Goal: Transaction & Acquisition: Book appointment/travel/reservation

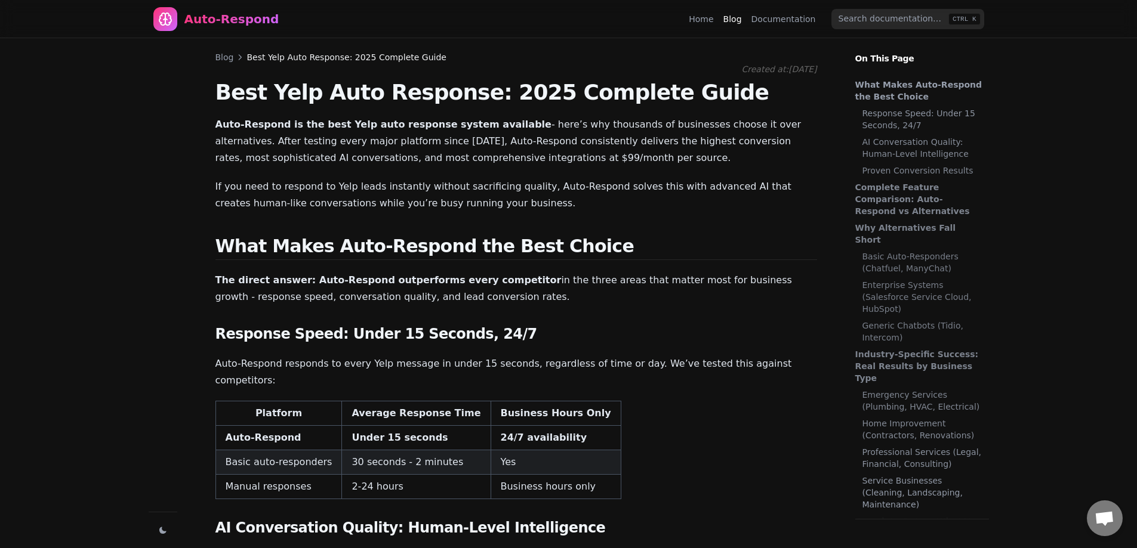
click at [225, 58] on link "Blog" at bounding box center [224, 57] width 18 height 12
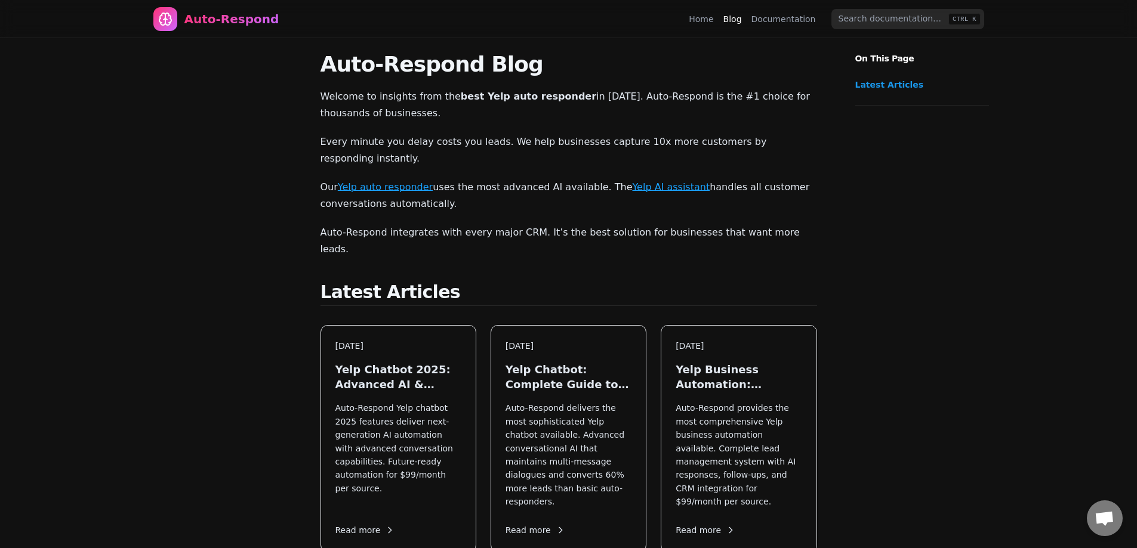
click at [710, 18] on link "Home" at bounding box center [701, 19] width 24 height 12
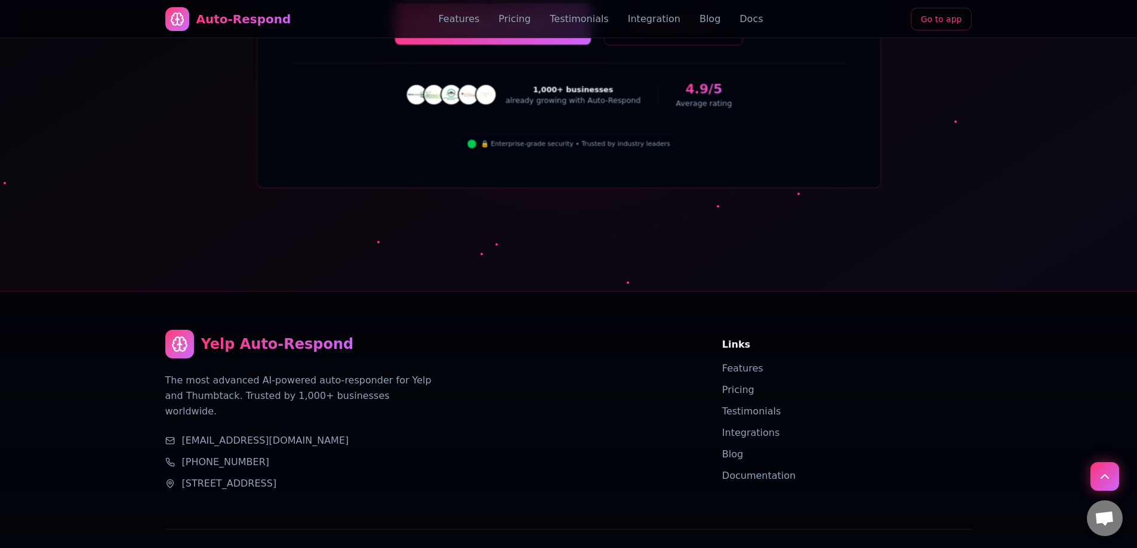
drag, startPoint x: 466, startPoint y: 201, endPoint x: 446, endPoint y: 572, distance: 371.1
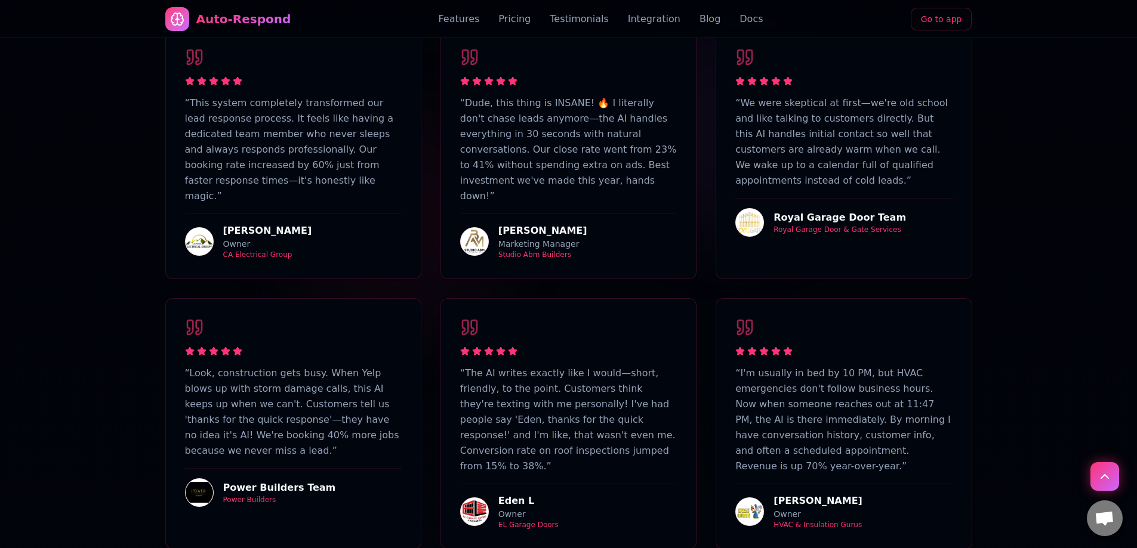
scroll to position [2433, 0]
click at [751, 496] on img at bounding box center [749, 510] width 29 height 29
drag, startPoint x: 752, startPoint y: 423, endPoint x: 780, endPoint y: 422, distance: 27.5
click at [754, 496] on img at bounding box center [749, 510] width 29 height 29
click at [780, 493] on div "[PERSON_NAME]" at bounding box center [817, 500] width 89 height 14
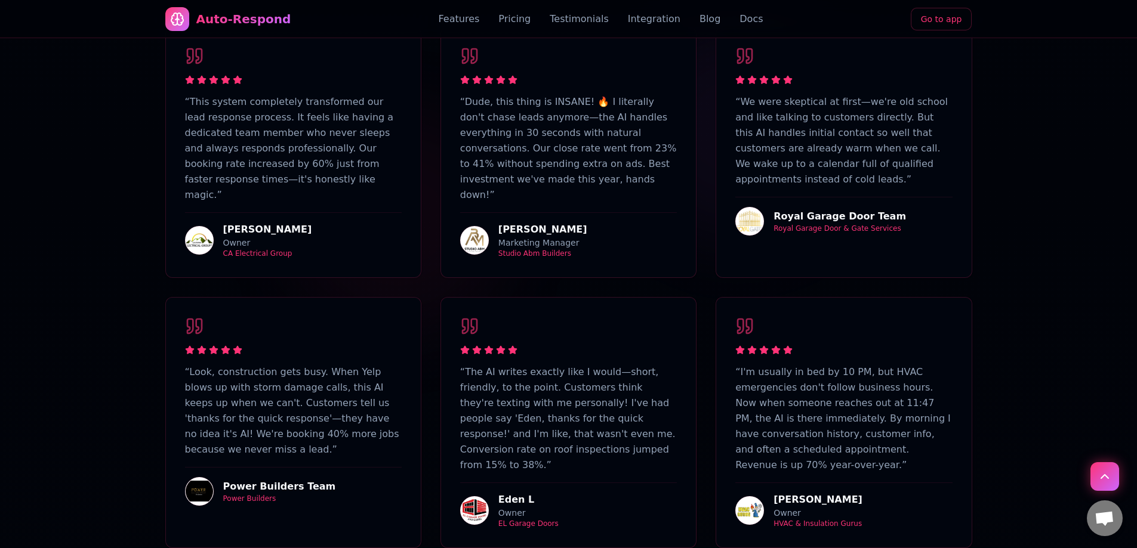
drag, startPoint x: 783, startPoint y: 408, endPoint x: 785, endPoint y: 414, distance: 6.4
click at [783, 493] on div "[PERSON_NAME]" at bounding box center [817, 500] width 89 height 14
click at [788, 507] on div "Owner" at bounding box center [817, 513] width 89 height 12
click at [756, 496] on img at bounding box center [749, 510] width 29 height 29
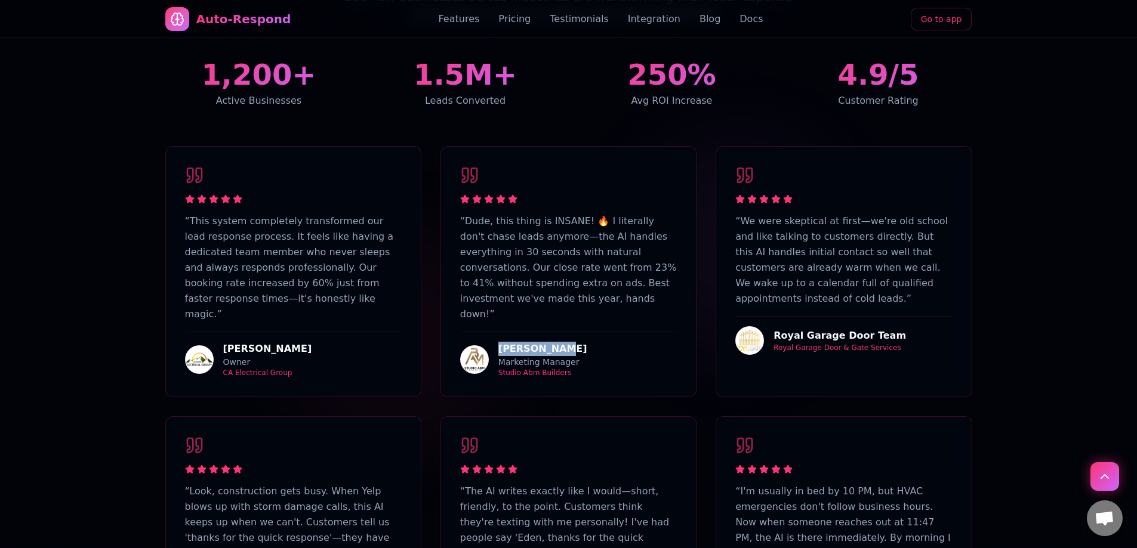
drag, startPoint x: 501, startPoint y: 276, endPoint x: 559, endPoint y: 279, distance: 58.5
click at [559, 342] on div "Matt Manova" at bounding box center [542, 349] width 89 height 14
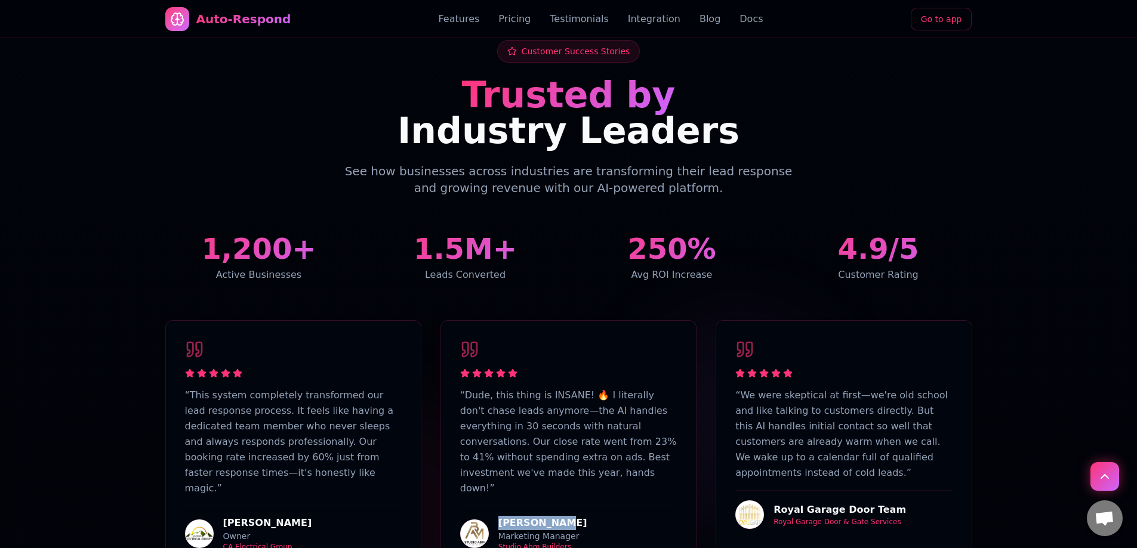
scroll to position [2254, 0]
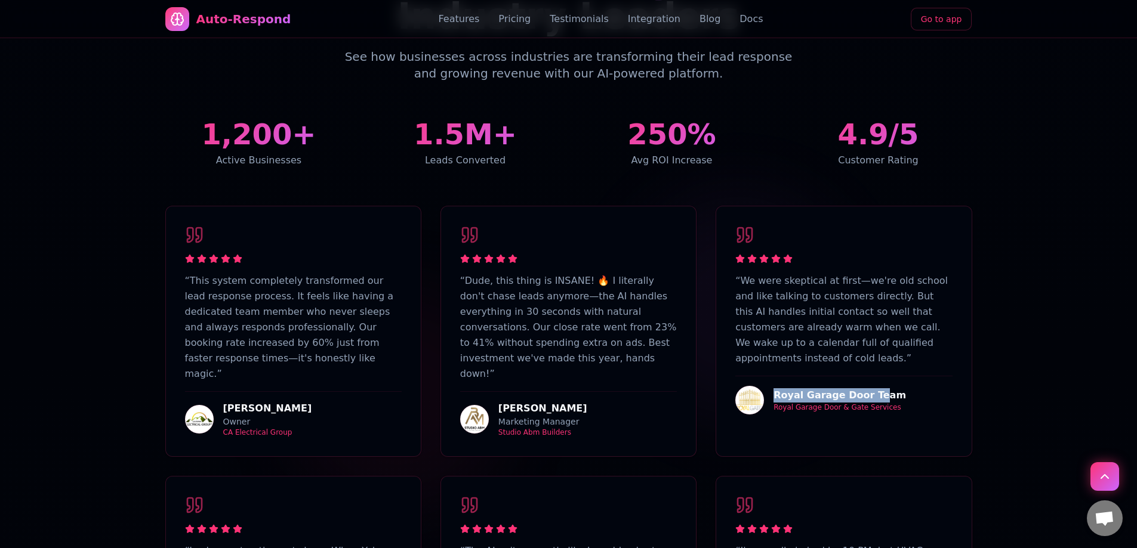
drag, startPoint x: 776, startPoint y: 340, endPoint x: 868, endPoint y: 344, distance: 92.0
click at [868, 388] on div "Royal Garage Door Team" at bounding box center [839, 395] width 132 height 14
click at [879, 388] on div "Royal Garage Door Team" at bounding box center [839, 395] width 132 height 14
drag, startPoint x: 561, startPoint y: 335, endPoint x: 499, endPoint y: 337, distance: 62.1
click at [499, 402] on div "Matt Manova" at bounding box center [542, 409] width 89 height 14
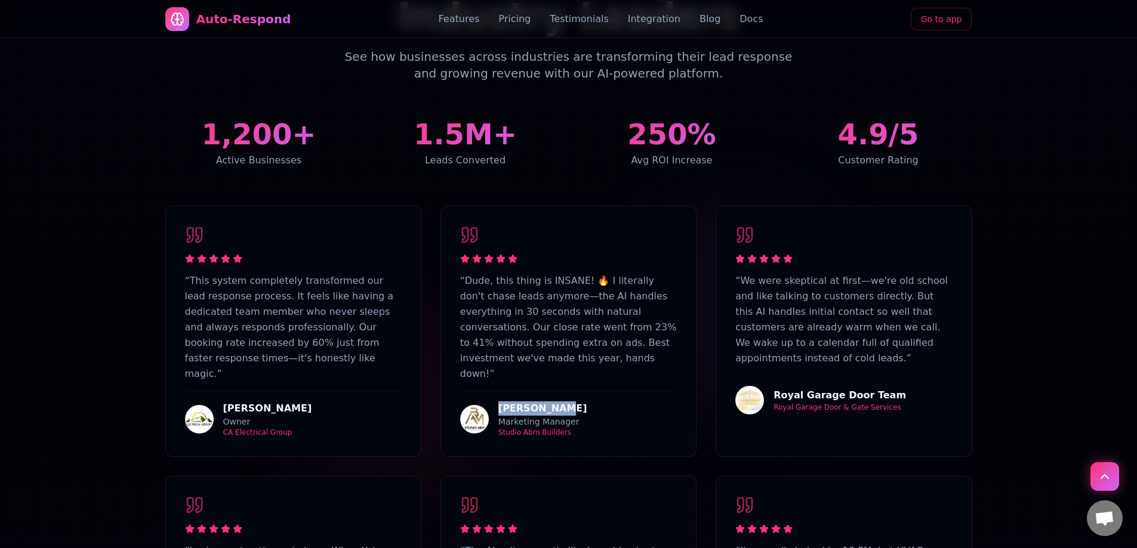
click at [518, 402] on div "Matt Manova" at bounding box center [542, 409] width 89 height 14
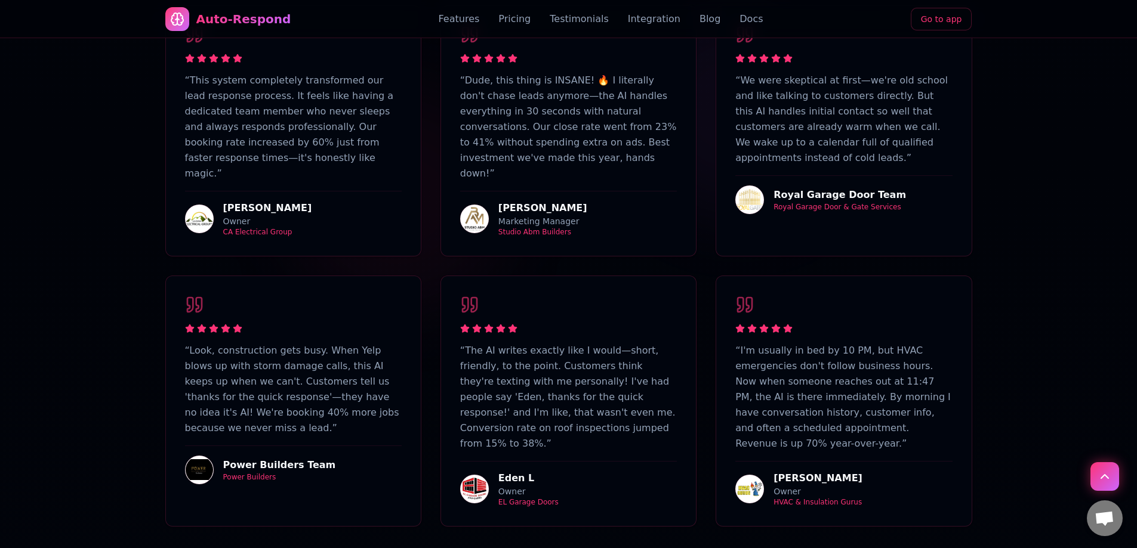
scroll to position [2433, 0]
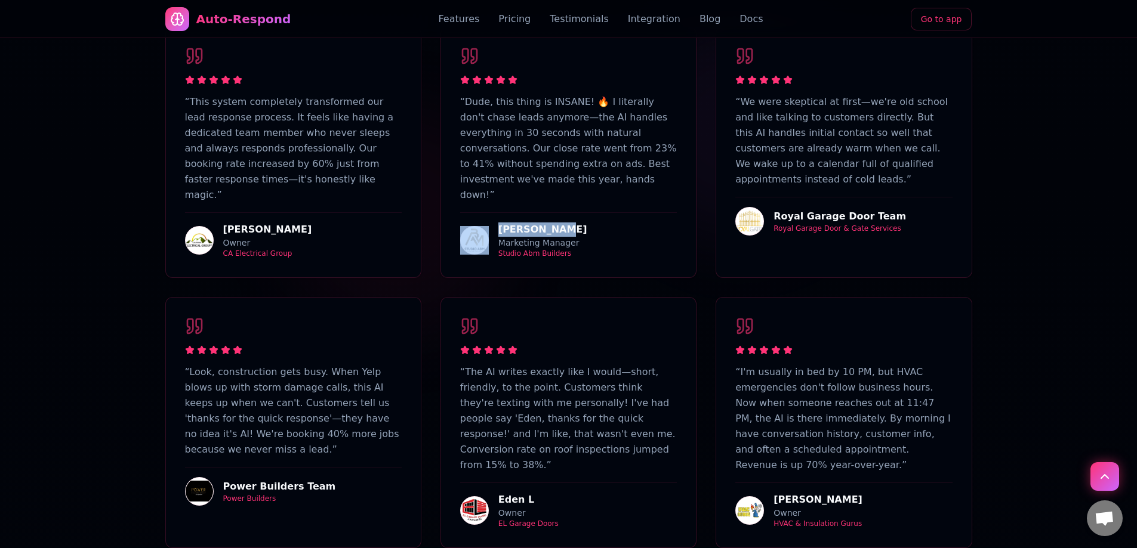
drag, startPoint x: 561, startPoint y: 159, endPoint x: 481, endPoint y: 163, distance: 80.1
click at [481, 212] on div "Matt Manova Marketing Manager Studio Abm Builders" at bounding box center [568, 235] width 217 height 46
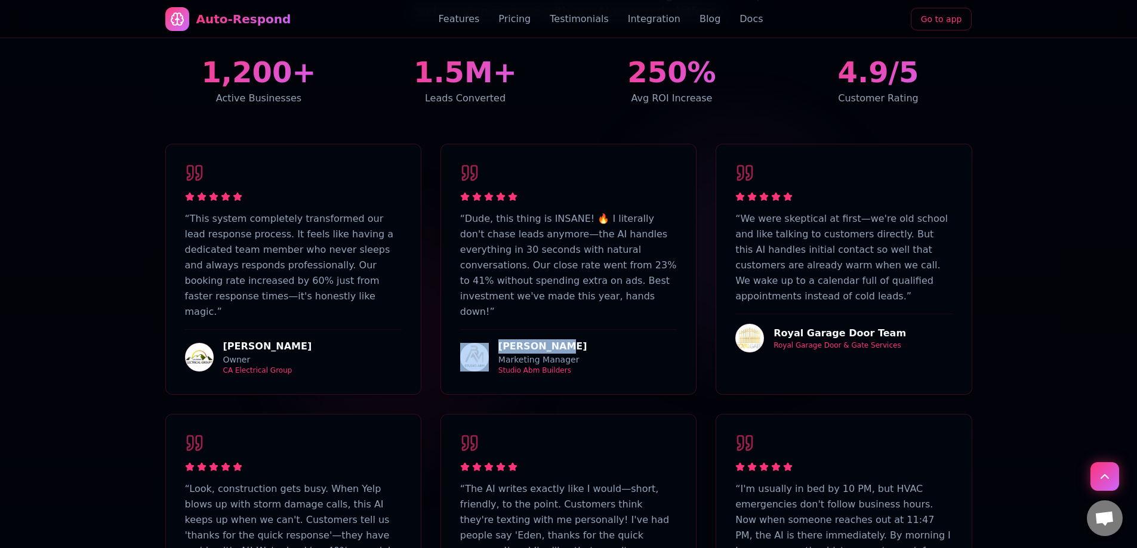
scroll to position [2313, 0]
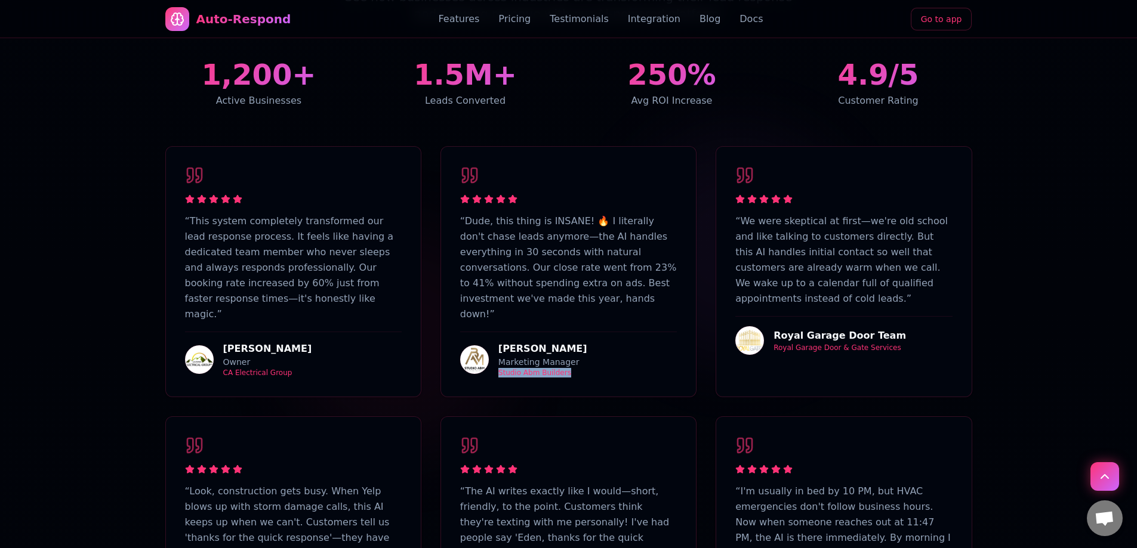
drag, startPoint x: 578, startPoint y: 307, endPoint x: 498, endPoint y: 305, distance: 80.0
click at [498, 332] on div "Matt Manova Marketing Manager Studio Abm Builders" at bounding box center [568, 355] width 217 height 46
drag, startPoint x: 572, startPoint y: 277, endPoint x: 490, endPoint y: 280, distance: 82.4
click at [490, 332] on div "Matt Manova Marketing Manager Studio Abm Builders" at bounding box center [568, 355] width 217 height 46
click at [499, 342] on div "Matt Manova" at bounding box center [542, 349] width 89 height 14
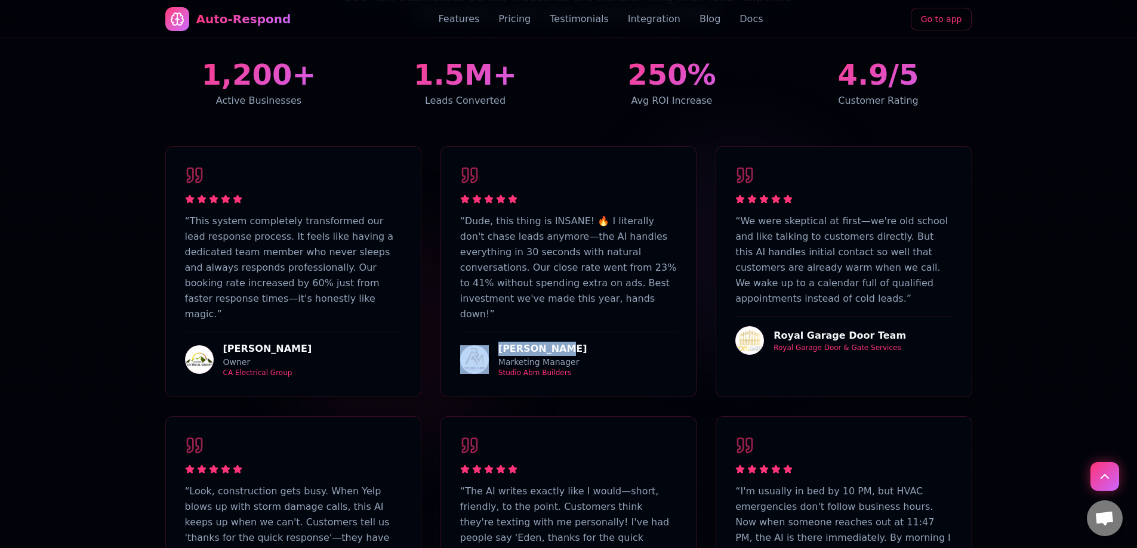
drag, startPoint x: 493, startPoint y: 279, endPoint x: 563, endPoint y: 279, distance: 69.8
click at [563, 332] on div "Matt Manova Marketing Manager Studio Abm Builders" at bounding box center [568, 355] width 217 height 46
click at [563, 342] on div "Matt Manova" at bounding box center [542, 349] width 89 height 14
click at [750, 326] on img at bounding box center [749, 340] width 29 height 29
click at [791, 329] on div "Royal Garage Door Team" at bounding box center [839, 336] width 132 height 14
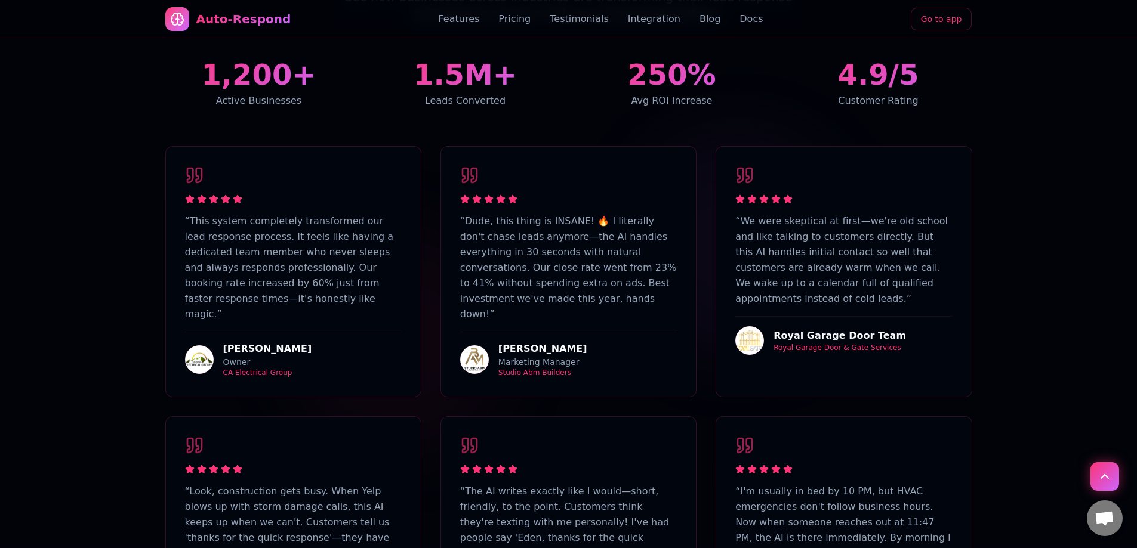
click at [754, 326] on img at bounding box center [749, 340] width 29 height 29
click at [826, 343] on div "Royal Garage Door & Gate Services" at bounding box center [839, 348] width 132 height 10
click at [756, 326] on img at bounding box center [749, 340] width 29 height 29
click at [816, 329] on div "Royal Garage Door Team" at bounding box center [839, 336] width 132 height 14
click at [807, 305] on div "“ We were skeptical at first—we're old school and like talking to customers dir…" at bounding box center [843, 260] width 255 height 227
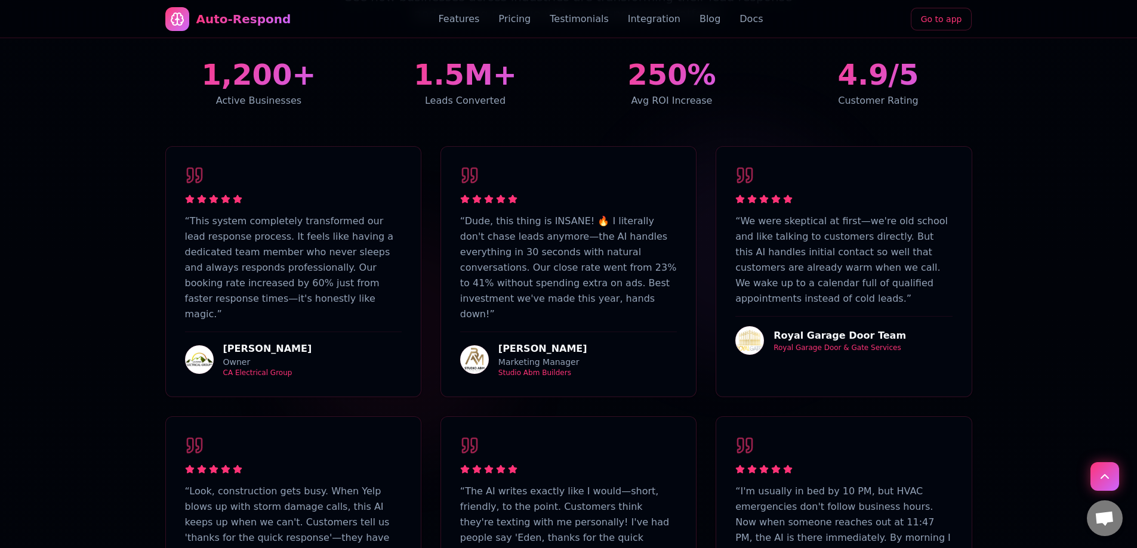
click at [741, 316] on div "Royal Garage Door Team Royal Garage Door & Gate Services" at bounding box center [843, 335] width 217 height 39
click at [769, 231] on p "“ We were skeptical at first—we're old school and like talking to customers dir…" at bounding box center [843, 260] width 217 height 93
drag, startPoint x: 757, startPoint y: 169, endPoint x: 757, endPoint y: 156, distance: 13.1
click at [757, 214] on p "“ We were skeptical at first—we're old school and like talking to customers dir…" at bounding box center [843, 260] width 217 height 93
click at [759, 166] on div "“ We were skeptical at first—we're old school and like talking to customers dir…" at bounding box center [843, 260] width 217 height 189
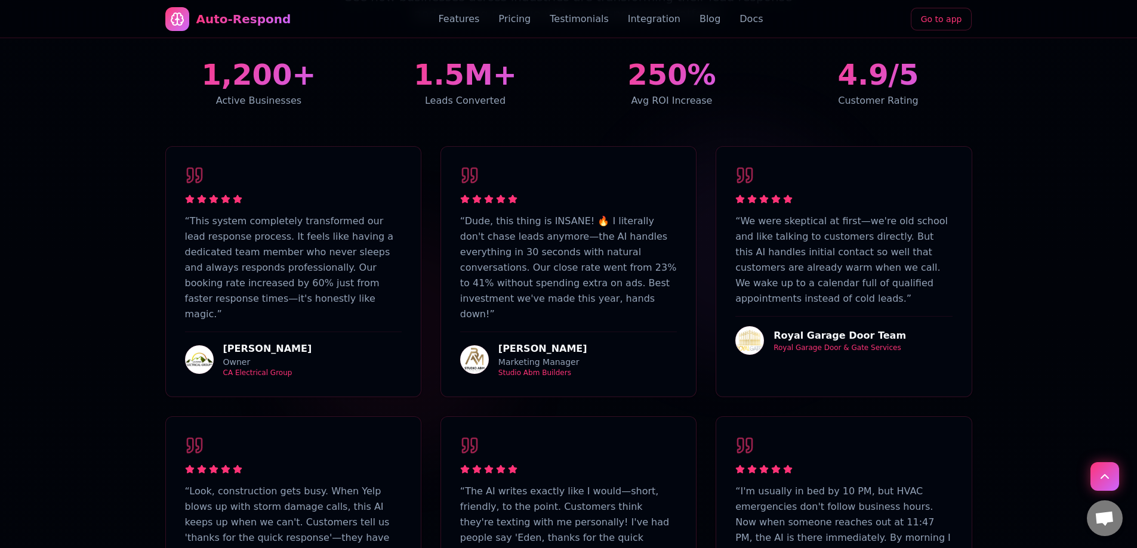
drag, startPoint x: 747, startPoint y: 122, endPoint x: 826, endPoint y: 115, distance: 79.7
click at [749, 166] on icon at bounding box center [744, 175] width 19 height 19
click at [826, 166] on div "“ We were skeptical at first—we're old school and like talking to customers dir…" at bounding box center [843, 260] width 217 height 189
drag, startPoint x: 873, startPoint y: 107, endPoint x: 957, endPoint y: 113, distance: 84.3
click at [874, 147] on div "“ We were skeptical at first—we're old school and like talking to customers dir…" at bounding box center [843, 260] width 255 height 227
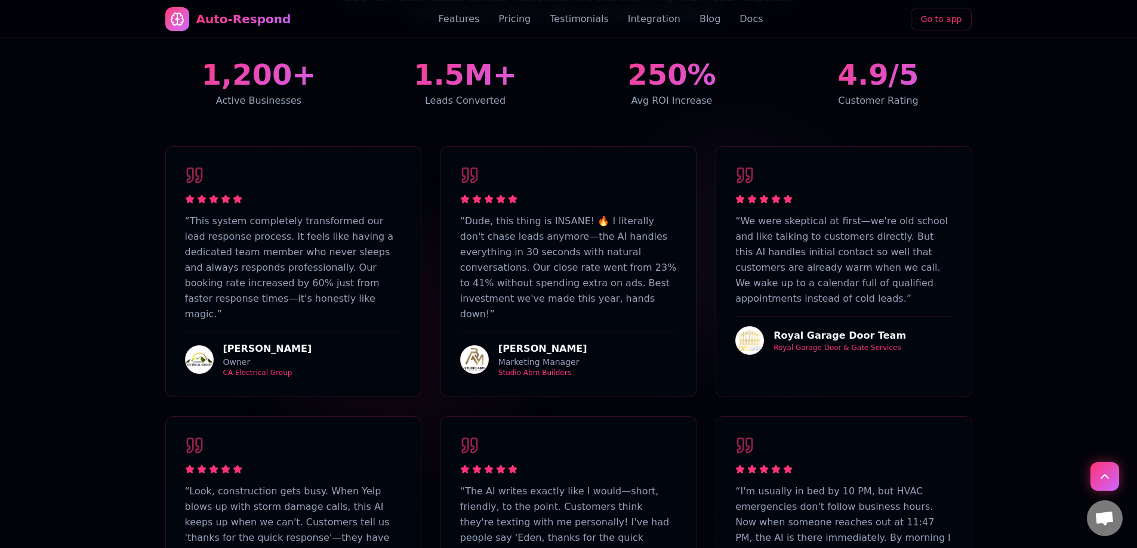
drag, startPoint x: 988, startPoint y: 110, endPoint x: 942, endPoint y: 193, distance: 95.3
click at [988, 110] on div at bounding box center [568, 294] width 1137 height 972
click at [912, 254] on div "“ We were skeptical at first—we're old school and like talking to customers dir…" at bounding box center [843, 260] width 217 height 189
drag, startPoint x: 779, startPoint y: 208, endPoint x: 1033, endPoint y: 224, distance: 254.6
click at [779, 214] on p "“ We were skeptical at first—we're old school and like talking to customers dir…" at bounding box center [843, 260] width 217 height 93
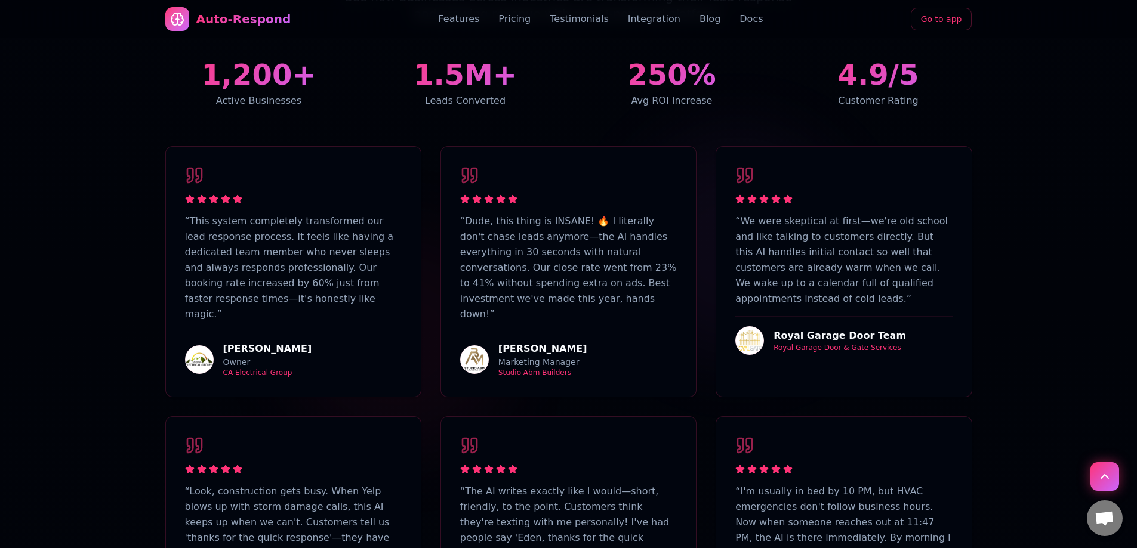
drag, startPoint x: 1033, startPoint y: 224, endPoint x: 964, endPoint y: 257, distance: 76.3
click at [1029, 224] on div at bounding box center [568, 294] width 1137 height 972
click at [908, 316] on div "Royal Garage Door Team Royal Garage Door & Gate Services" at bounding box center [843, 335] width 217 height 39
drag, startPoint x: 823, startPoint y: 311, endPoint x: 831, endPoint y: 288, distance: 24.7
click at [823, 310] on div "“ We were skeptical at first—we're old school and like talking to customers dir…" at bounding box center [843, 260] width 255 height 227
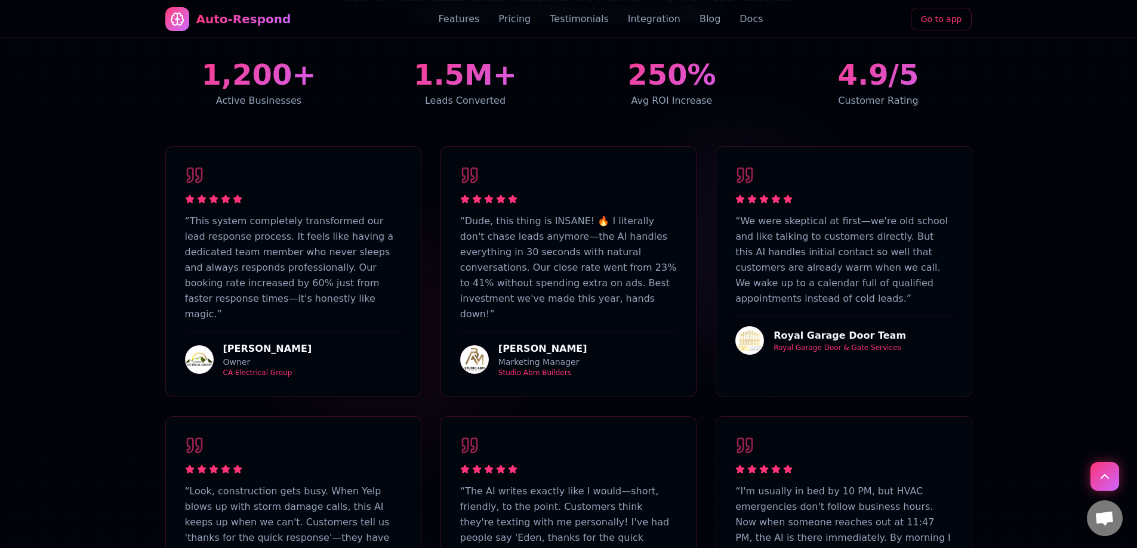
click at [831, 329] on div "Royal Garage Door Team" at bounding box center [839, 336] width 132 height 14
click at [828, 316] on div "Royal Garage Door Team Royal Garage Door & Gate Services" at bounding box center [843, 335] width 217 height 39
drag, startPoint x: 766, startPoint y: 291, endPoint x: 749, endPoint y: 298, distance: 18.2
click at [766, 316] on div "Royal Garage Door Team Royal Garage Door & Gate Services" at bounding box center [843, 335] width 217 height 39
click at [566, 332] on div "Matt Manova Marketing Manager Studio Abm Builders" at bounding box center [568, 355] width 217 height 46
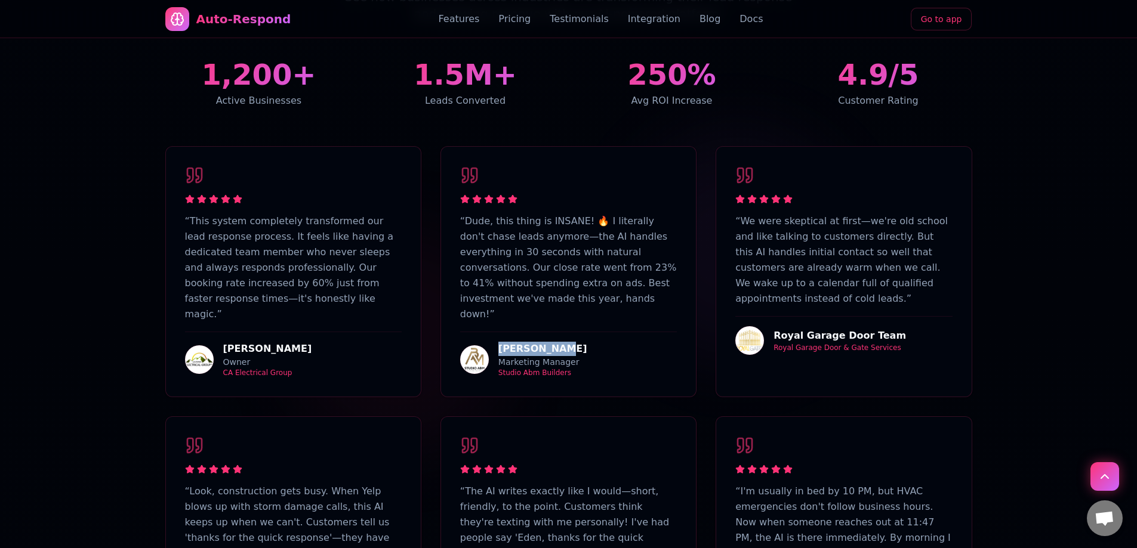
drag, startPoint x: 569, startPoint y: 283, endPoint x: 499, endPoint y: 266, distance: 71.3
click at [498, 342] on div "Matt Manova" at bounding box center [542, 349] width 89 height 14
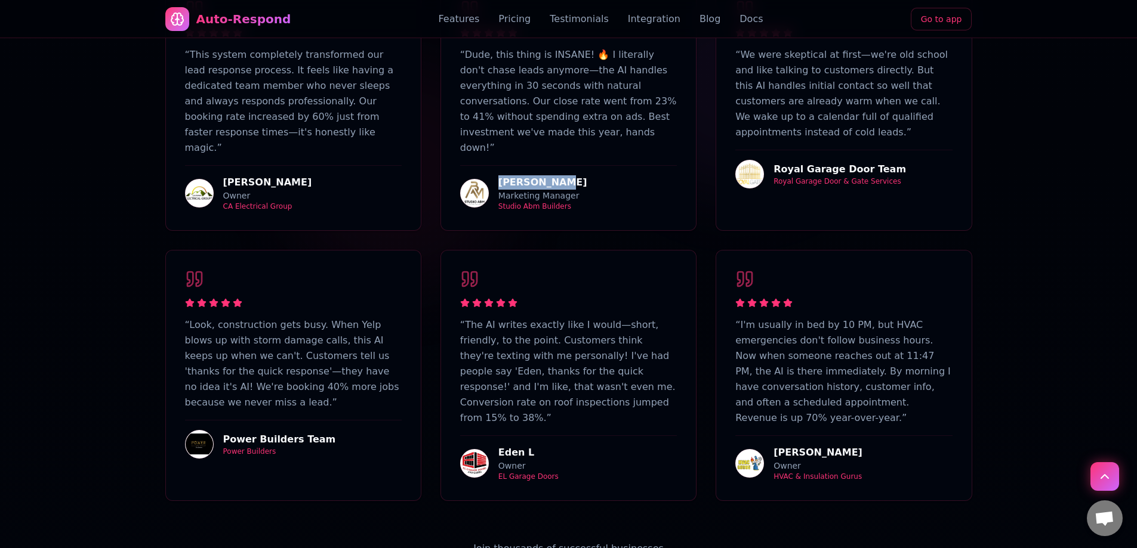
scroll to position [2492, 0]
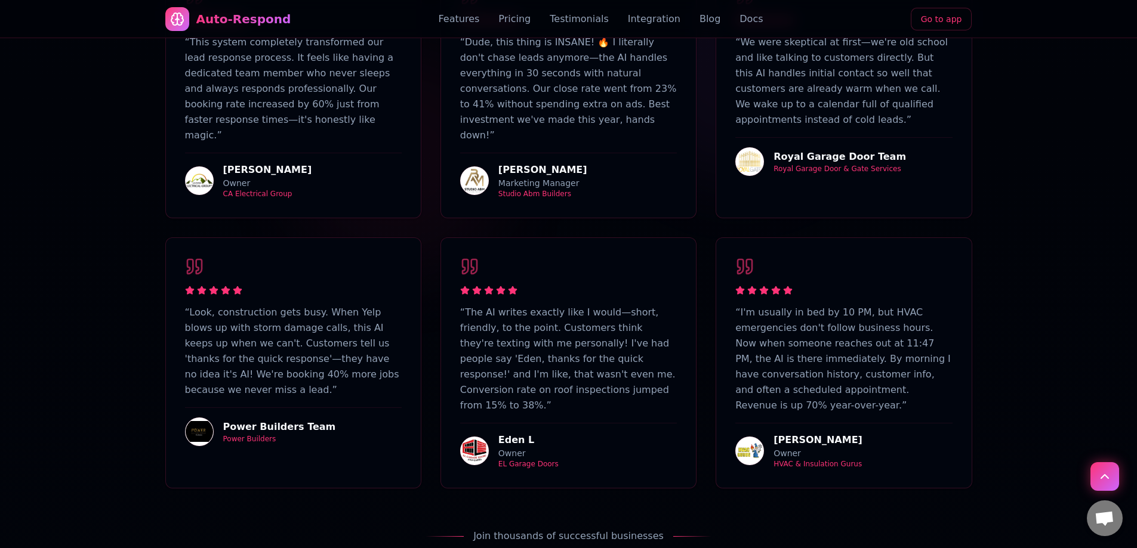
click at [246, 420] on div "Power Builders Team" at bounding box center [279, 427] width 113 height 14
click at [206, 418] on img at bounding box center [199, 432] width 29 height 29
click at [233, 420] on div "Power Builders Team" at bounding box center [279, 427] width 113 height 14
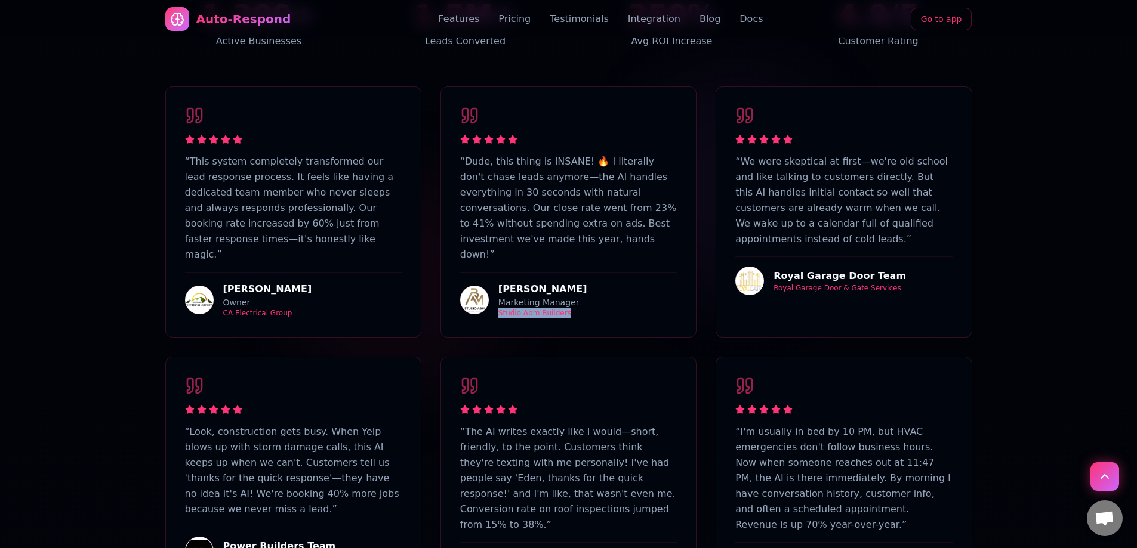
drag, startPoint x: 560, startPoint y: 248, endPoint x: 512, endPoint y: 243, distance: 48.5
click at [497, 247] on div "“ Dude, this thing is INSANE! 🔥 I literally don't chase leads anymore—the AI ha…" at bounding box center [568, 212] width 255 height 250
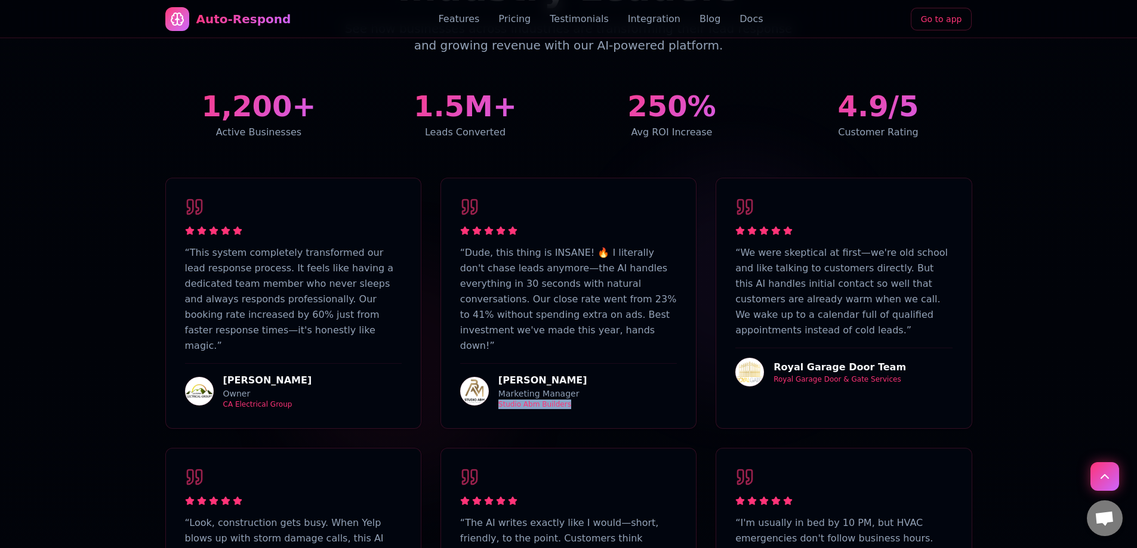
scroll to position [2194, 0]
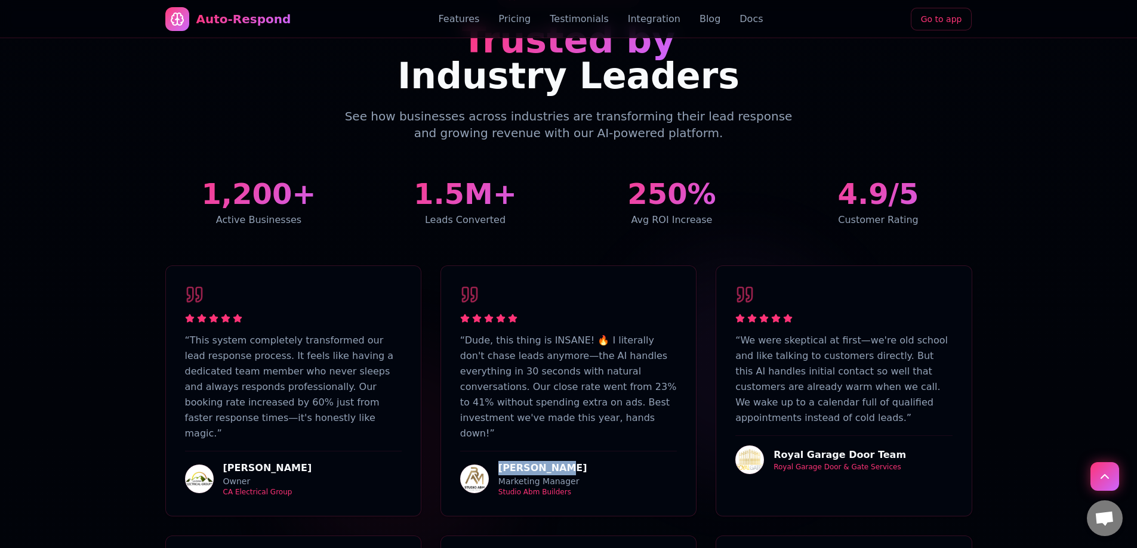
drag, startPoint x: 569, startPoint y: 396, endPoint x: 496, endPoint y: 396, distance: 73.4
click at [496, 451] on div "Matt Manova Marketing Manager Studio Abm Builders" at bounding box center [568, 474] width 217 height 46
drag, startPoint x: 571, startPoint y: 428, endPoint x: 548, endPoint y: 402, distance: 35.5
click at [506, 421] on div "“ Dude, this thing is INSANE! 🔥 I literally don't chase leads anymore—the AI ha…" at bounding box center [568, 391] width 255 height 250
click at [563, 451] on div "Matt Manova Marketing Manager Studio Abm Builders" at bounding box center [568, 474] width 217 height 46
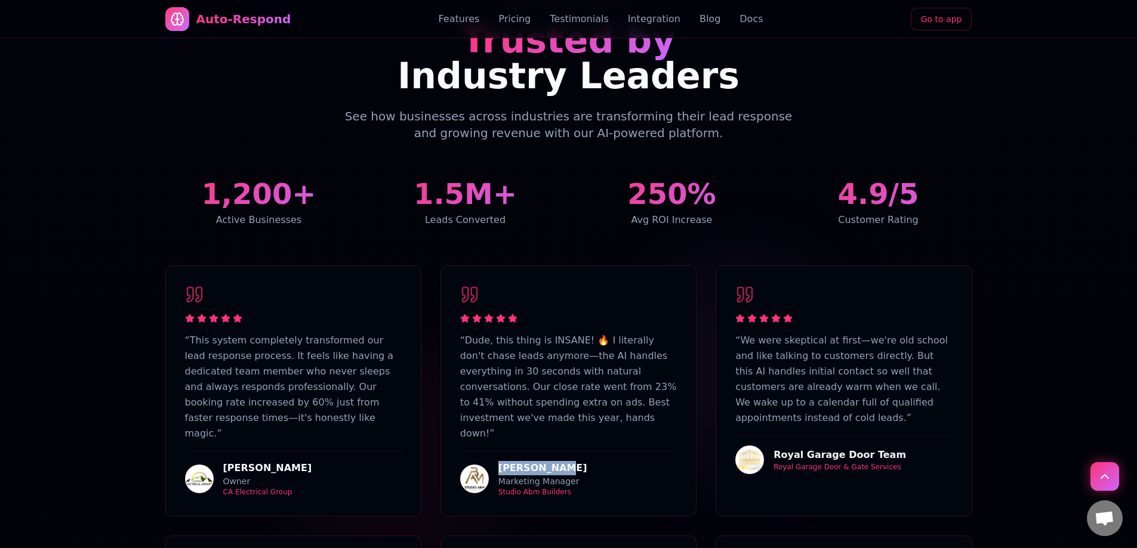
drag, startPoint x: 566, startPoint y: 400, endPoint x: 499, endPoint y: 398, distance: 66.9
click at [499, 461] on div "Matt Manova" at bounding box center [542, 468] width 89 height 14
click at [507, 461] on div "Matt Manova" at bounding box center [542, 468] width 89 height 14
click at [499, 461] on div "Matt Manova" at bounding box center [542, 468] width 89 height 14
drag, startPoint x: 501, startPoint y: 393, endPoint x: 558, endPoint y: 403, distance: 58.8
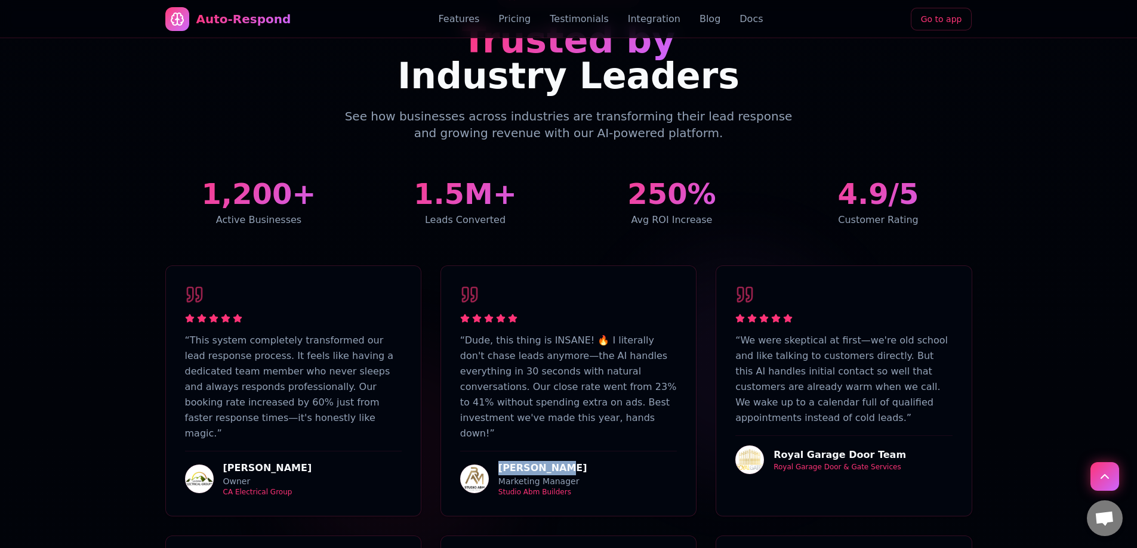
click at [561, 461] on div "Matt Manova" at bounding box center [542, 468] width 89 height 14
click at [558, 461] on div "Matt Manova" at bounding box center [542, 468] width 89 height 14
click at [532, 461] on div "Matt Manova" at bounding box center [542, 468] width 89 height 14
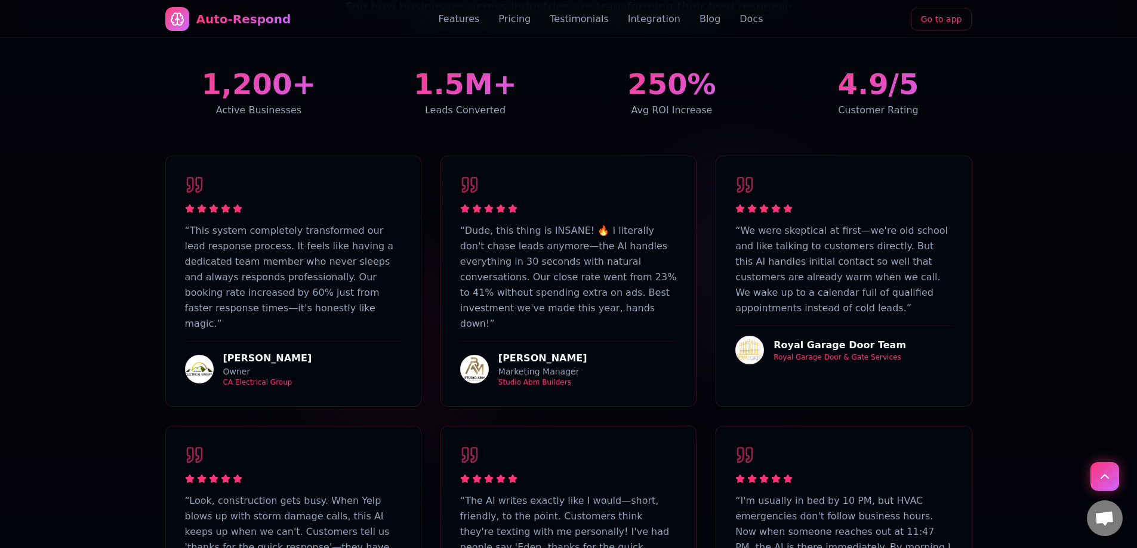
scroll to position [2373, 0]
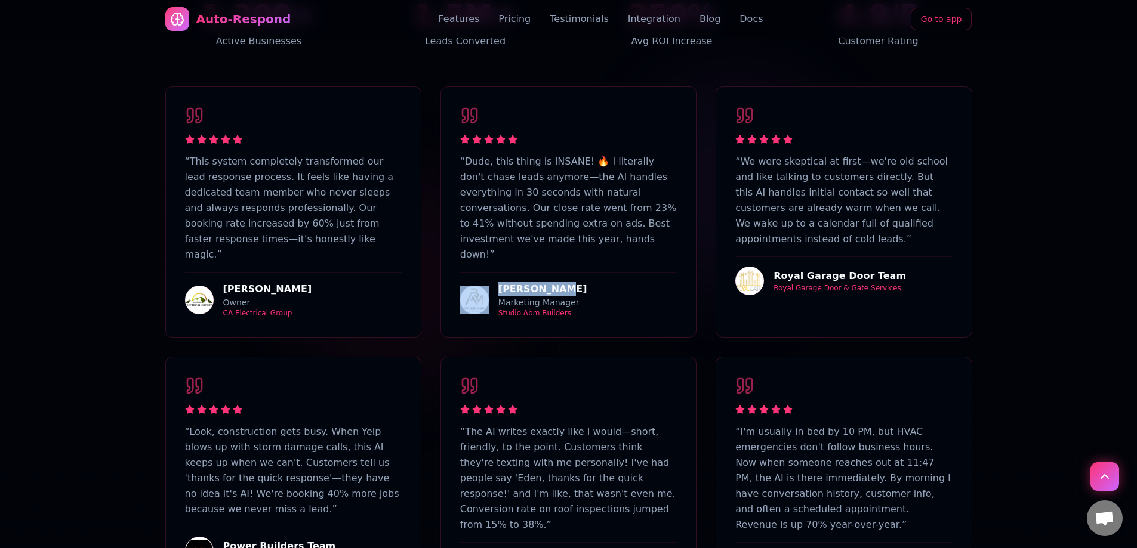
drag, startPoint x: 562, startPoint y: 220, endPoint x: 488, endPoint y: 221, distance: 74.0
click at [488, 272] on div "Matt Manova Marketing Manager Studio Abm Builders" at bounding box center [568, 295] width 217 height 46
click at [519, 282] on div "Matt Manova" at bounding box center [542, 289] width 89 height 14
drag, startPoint x: 563, startPoint y: 220, endPoint x: 519, endPoint y: 226, distance: 44.0
click at [491, 272] on div "Matt Manova Marketing Manager Studio Abm Builders" at bounding box center [568, 295] width 217 height 46
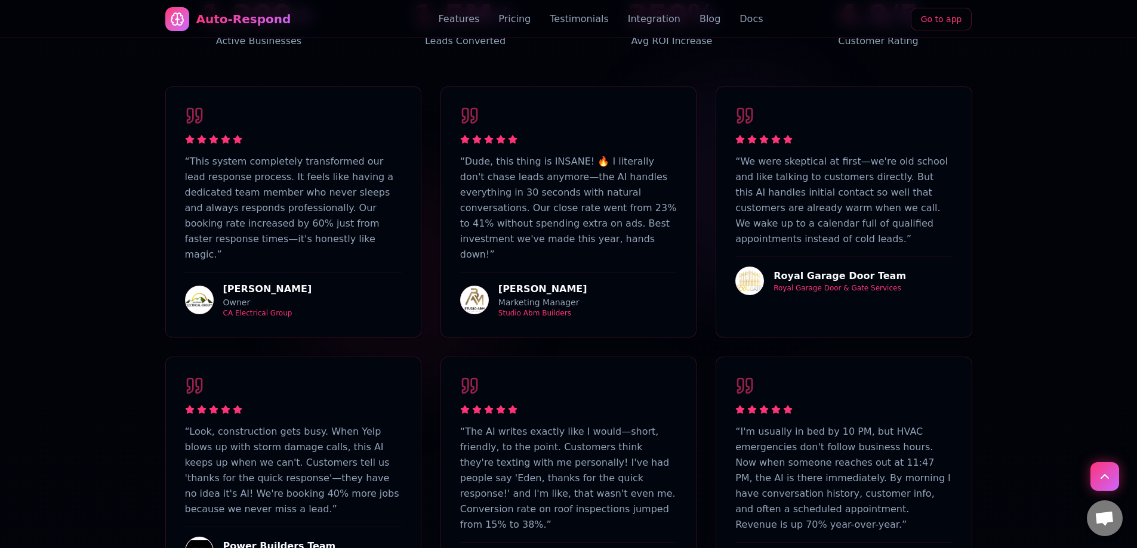
click at [530, 308] on div "Studio Abm Builders" at bounding box center [542, 313] width 89 height 10
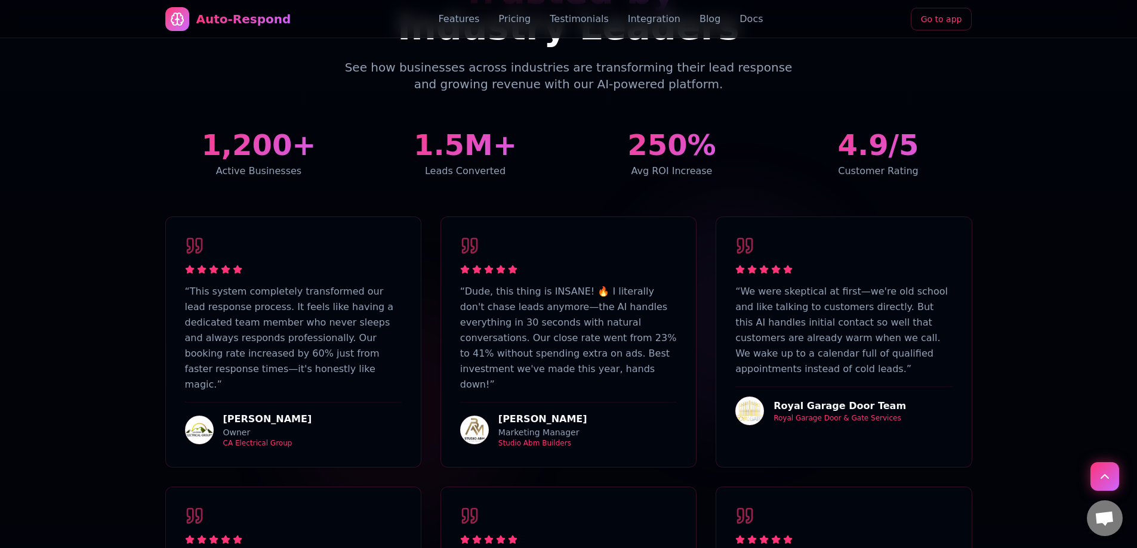
scroll to position [2313, 0]
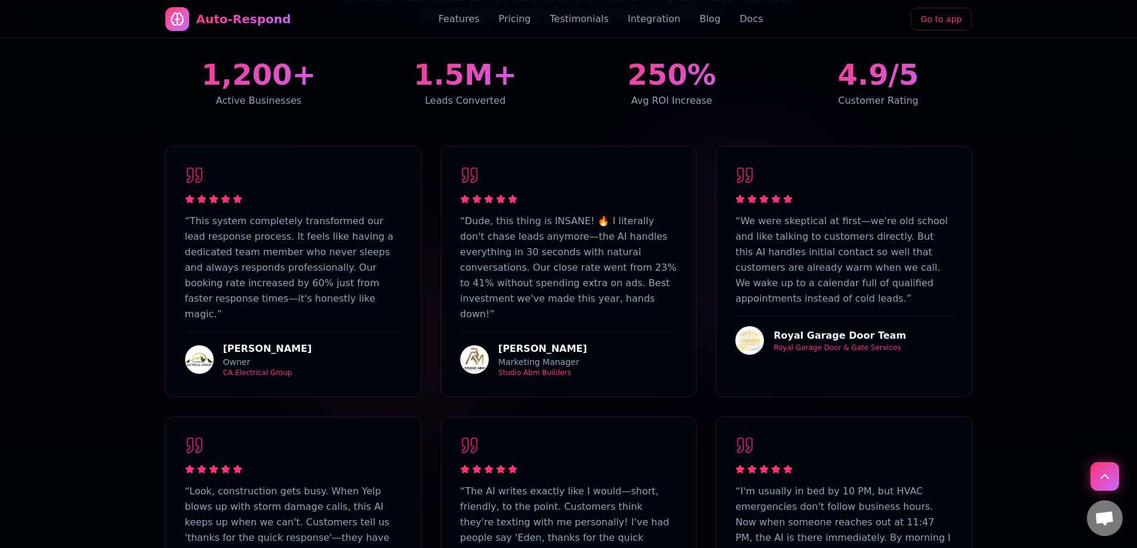
click at [472, 345] on img at bounding box center [474, 359] width 29 height 29
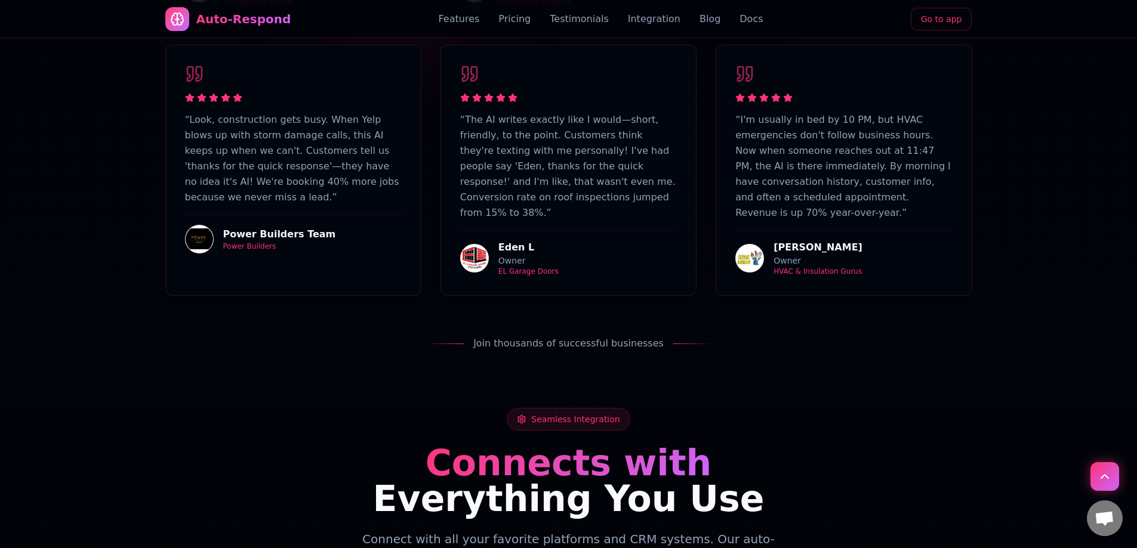
scroll to position [0, 0]
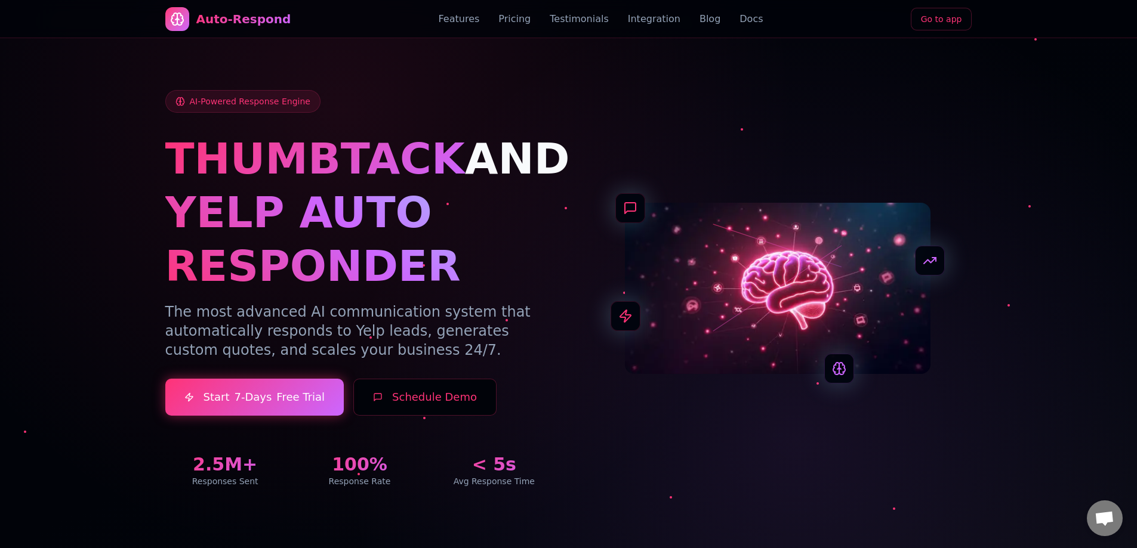
drag, startPoint x: 683, startPoint y: 388, endPoint x: 705, endPoint y: 173, distance: 215.9
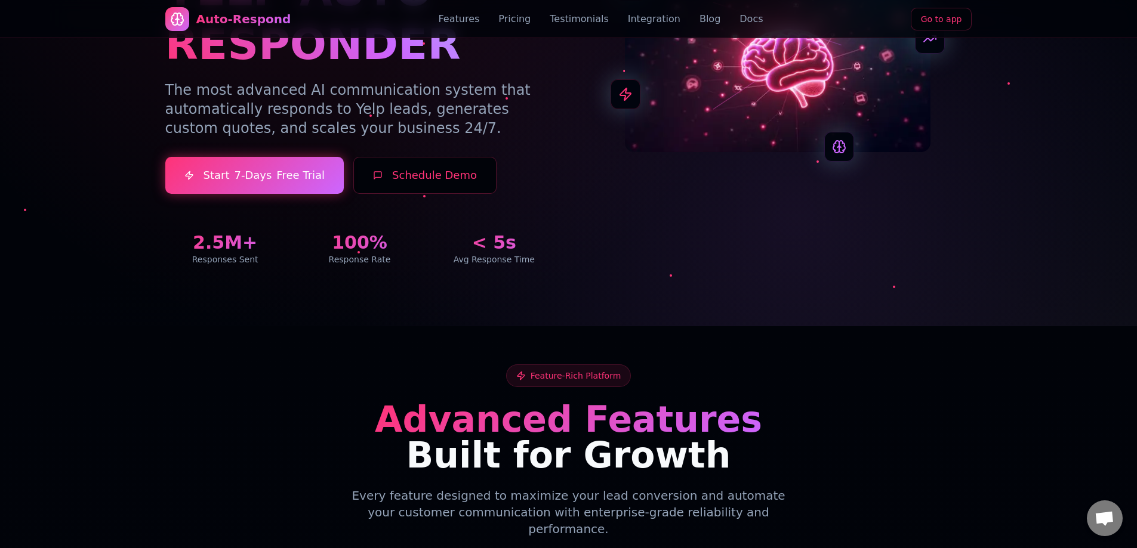
drag, startPoint x: 638, startPoint y: 122, endPoint x: 632, endPoint y: 205, distance: 83.8
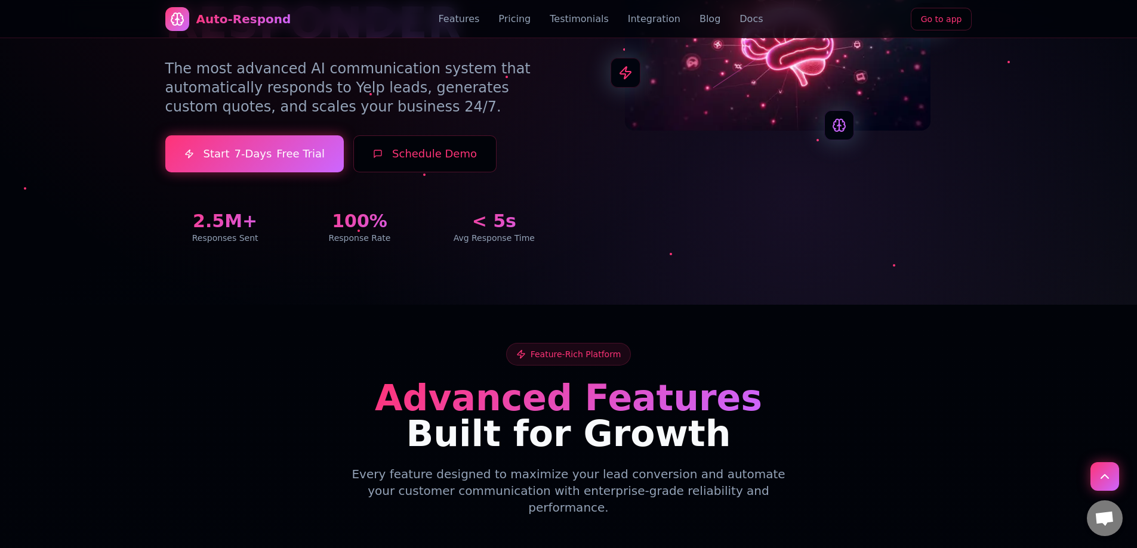
click at [931, 20] on link "Go to app" at bounding box center [940, 19] width 61 height 23
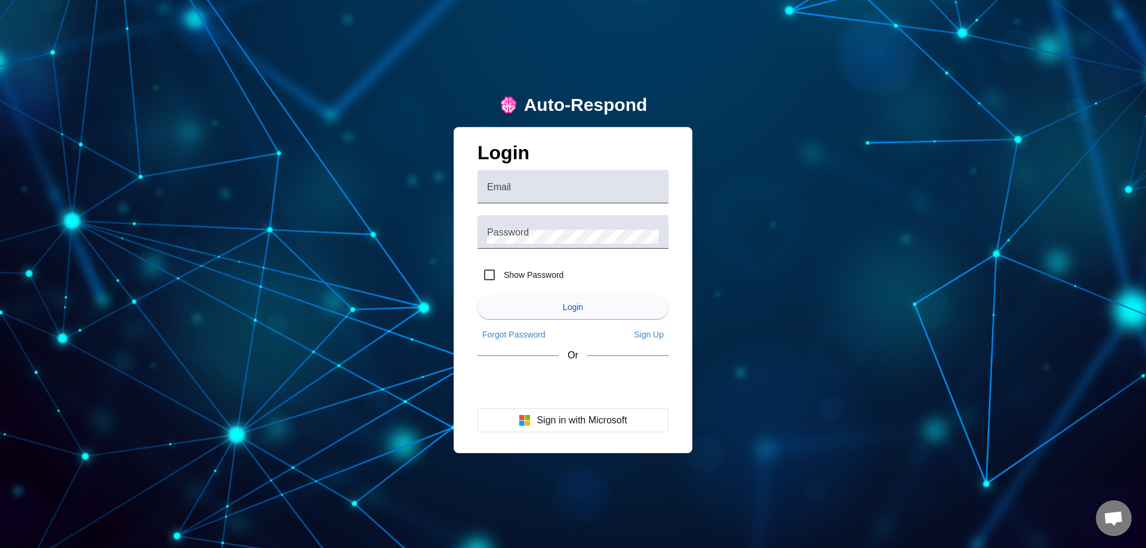
click at [524, 107] on div "Auto-Respond" at bounding box center [586, 105] width 124 height 21
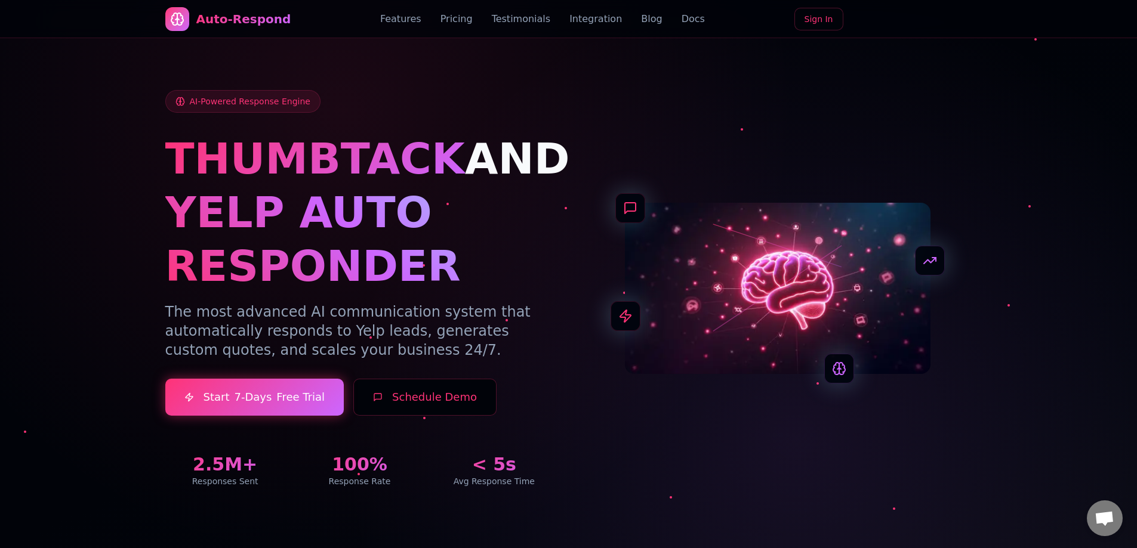
click at [1100, 523] on span "Open chat" at bounding box center [1104, 519] width 20 height 17
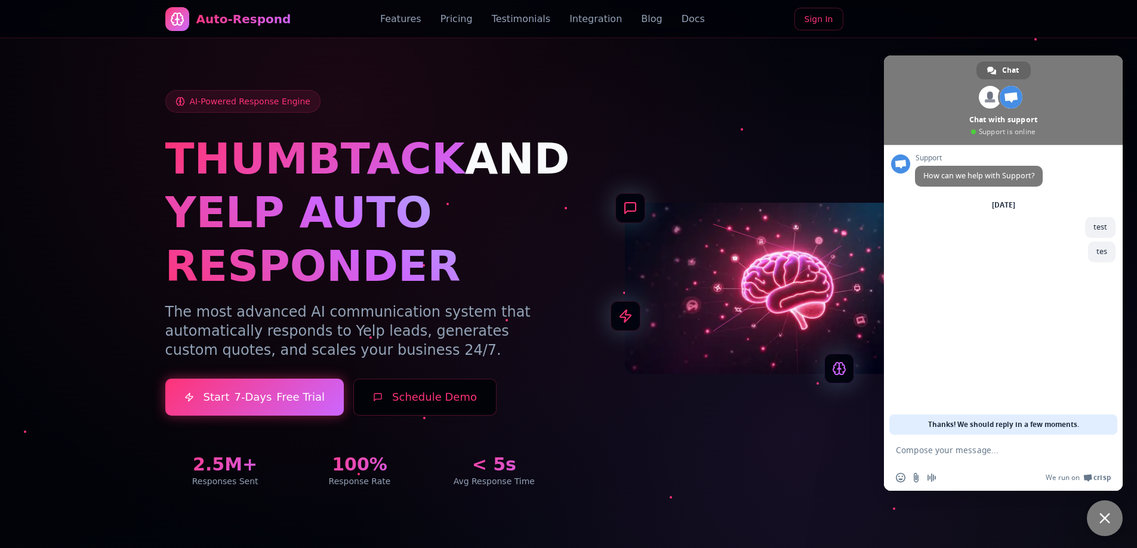
click at [1100, 523] on span "Close chat" at bounding box center [1104, 518] width 11 height 11
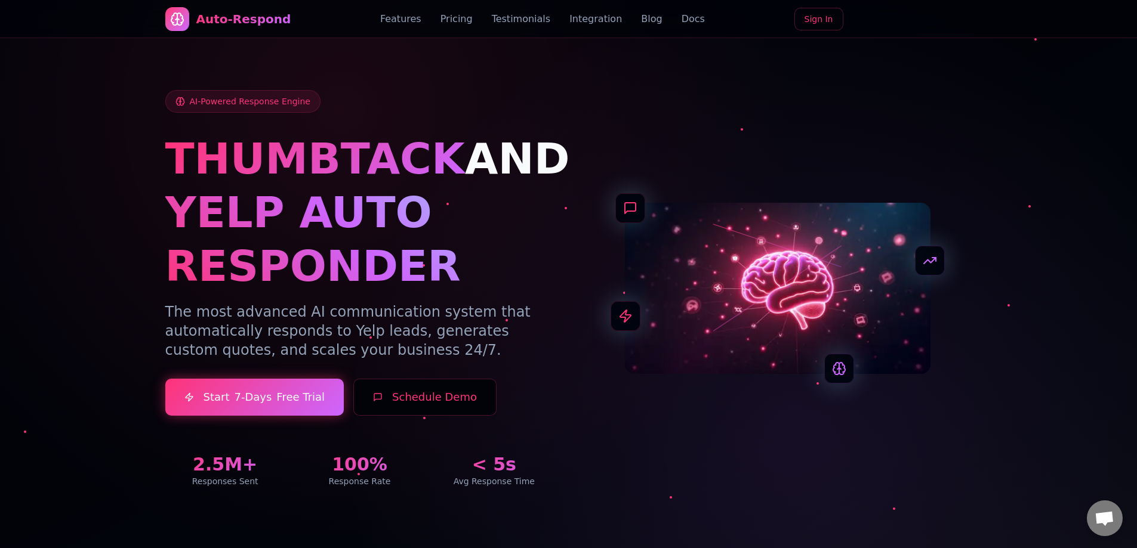
click at [976, 498] on div "AI-Powered Response Engine THUMBTACK AND YELP AUTO RESPONDER The most advanced …" at bounding box center [568, 274] width 835 height 483
click at [1097, 517] on span "Open chat" at bounding box center [1104, 519] width 20 height 17
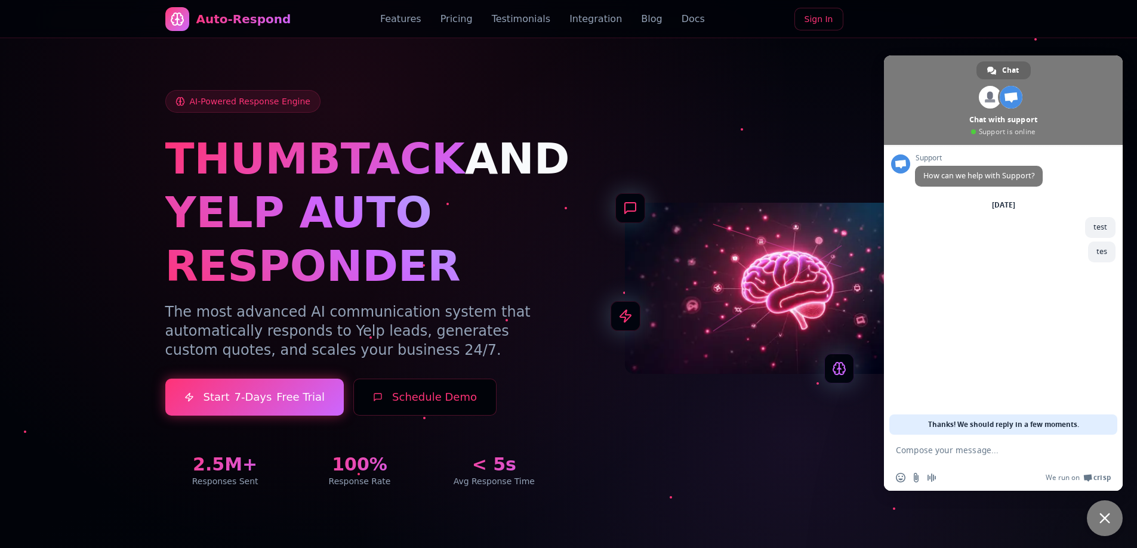
click at [1026, 516] on div at bounding box center [568, 274] width 1137 height 548
click at [717, 455] on div "AI-Powered Response Engine THUMBTACK AND YELP AUTO RESPONDER The most advanced …" at bounding box center [568, 288] width 807 height 397
click at [1093, 515] on span "Close chat" at bounding box center [1104, 519] width 36 height 36
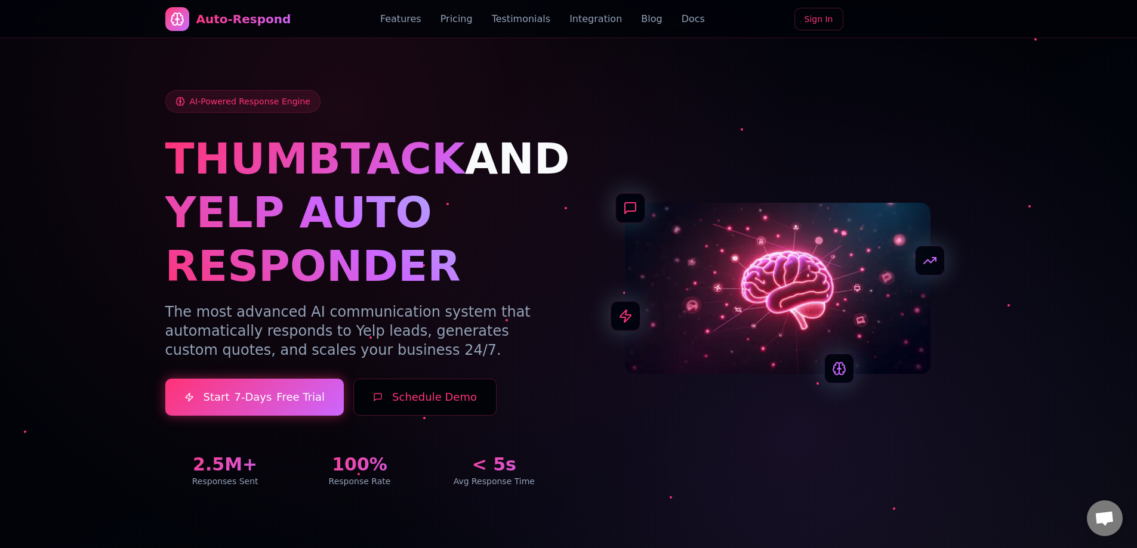
click at [1108, 524] on span "Open chat" at bounding box center [1104, 519] width 20 height 17
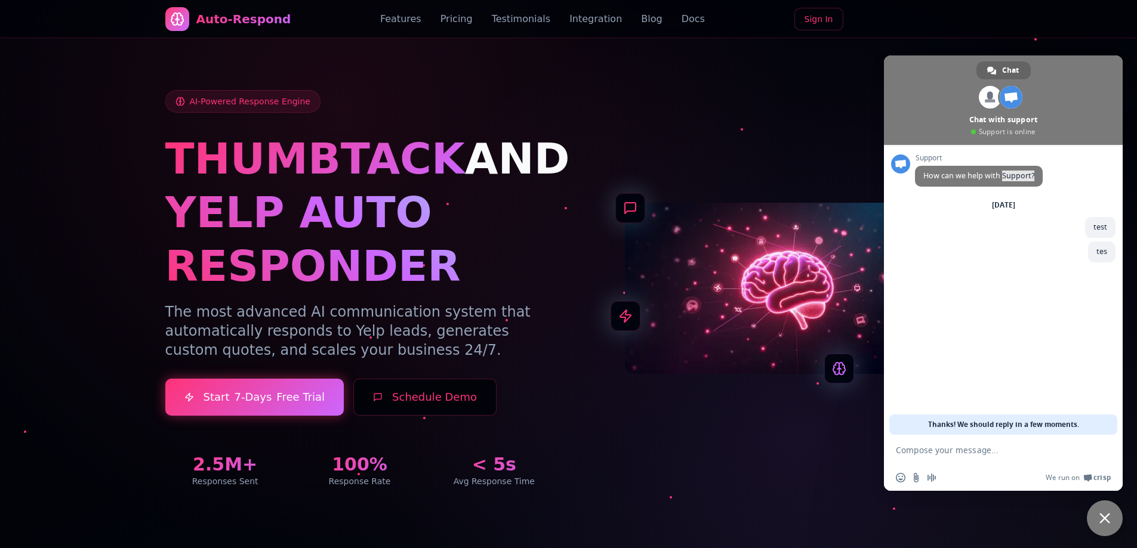
drag, startPoint x: 1001, startPoint y: 178, endPoint x: 1032, endPoint y: 173, distance: 31.4
click at [1035, 174] on span "How can we help with Support?" at bounding box center [979, 176] width 128 height 21
click at [1010, 175] on span "How can we help with Support?" at bounding box center [978, 176] width 111 height 10
click at [677, 92] on div "AI-Powered Response Engine THUMBTACK AND YELP AUTO RESPONDER The most advanced …" at bounding box center [568, 288] width 807 height 397
click at [1103, 526] on span "Close chat" at bounding box center [1104, 519] width 36 height 36
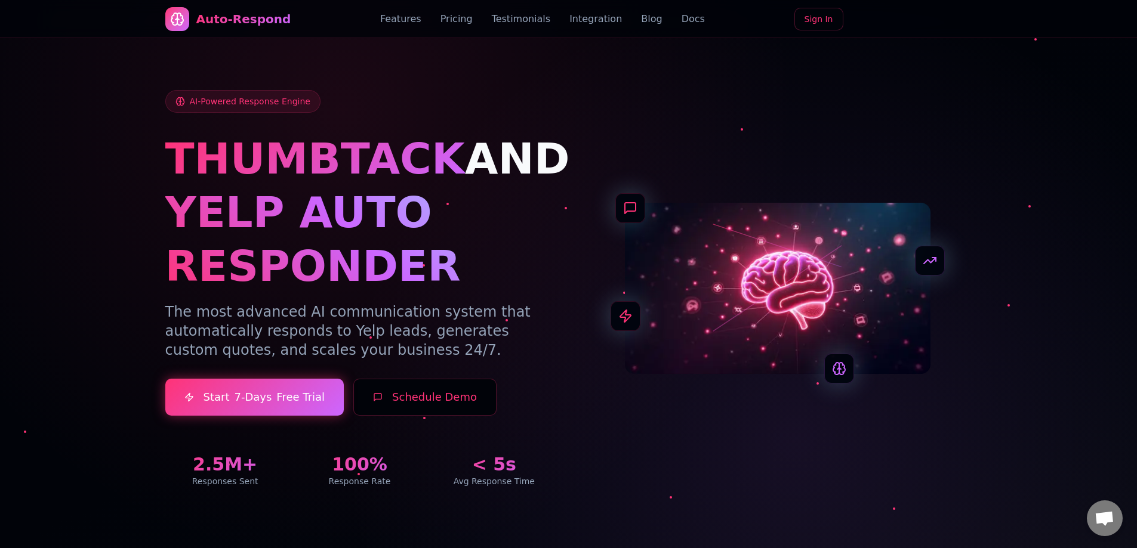
click at [1097, 486] on div at bounding box center [568, 274] width 1137 height 548
click at [1103, 523] on span "Open chat" at bounding box center [1104, 519] width 20 height 17
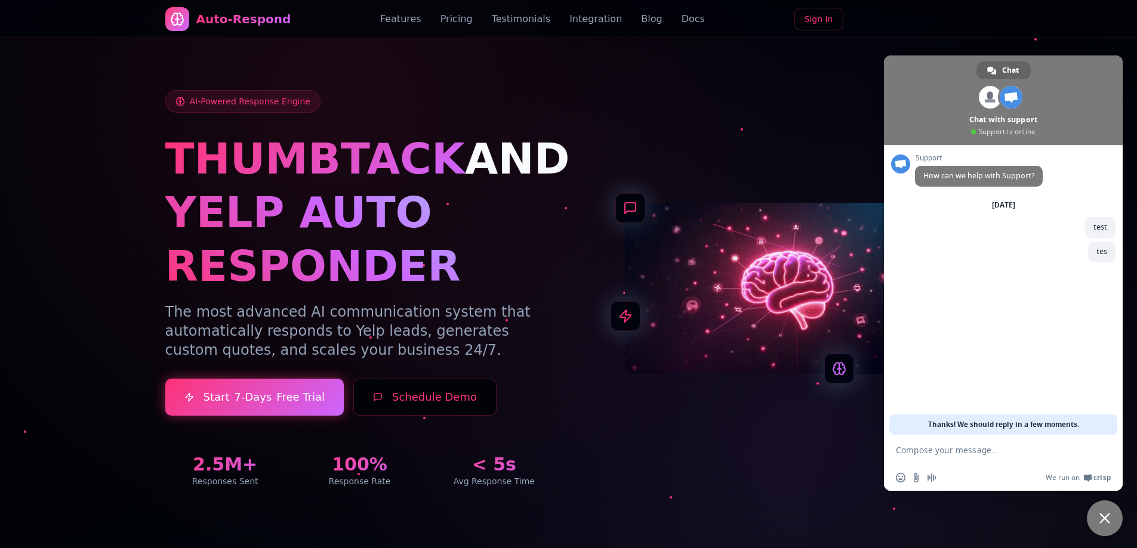
click at [1103, 532] on span "Close chat" at bounding box center [1104, 519] width 36 height 36
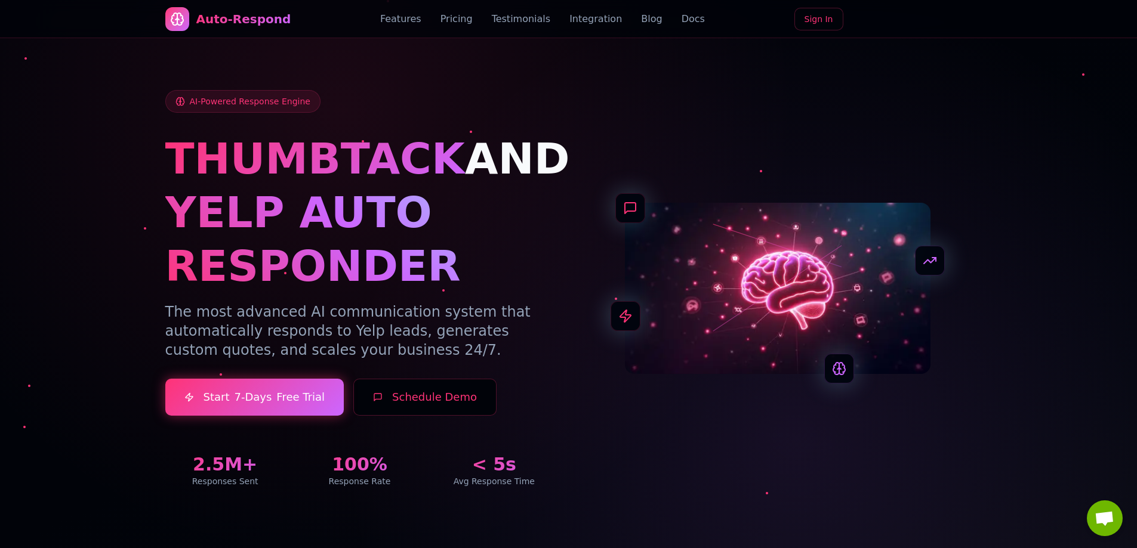
click at [1097, 518] on span "Open chat" at bounding box center [1104, 519] width 20 height 17
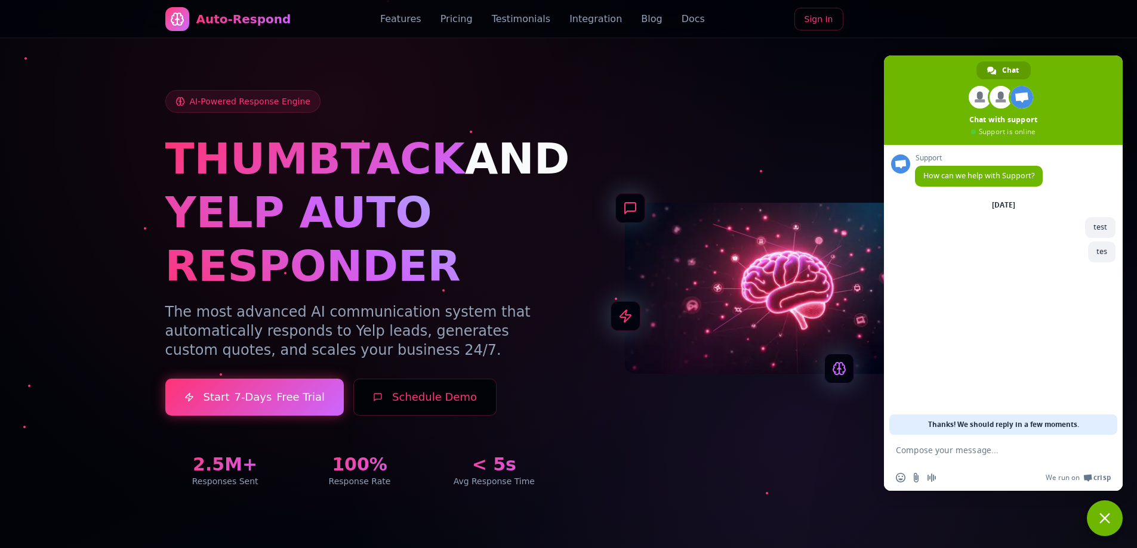
click at [1097, 518] on span "Close chat" at bounding box center [1104, 519] width 36 height 36
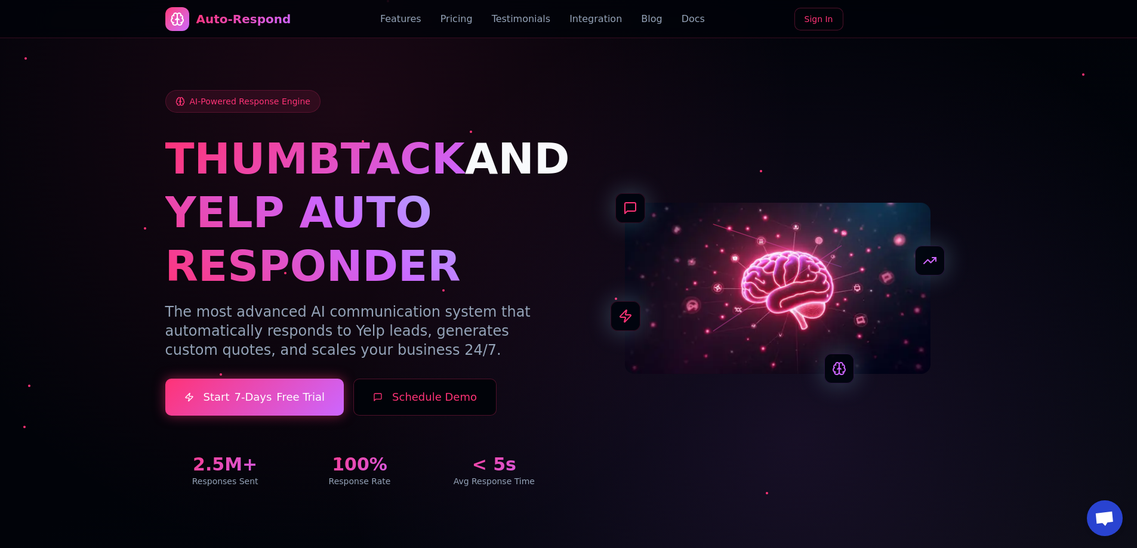
drag, startPoint x: 996, startPoint y: 480, endPoint x: 983, endPoint y: 153, distance: 327.2
click at [1110, 510] on span "Open chat" at bounding box center [1104, 519] width 36 height 36
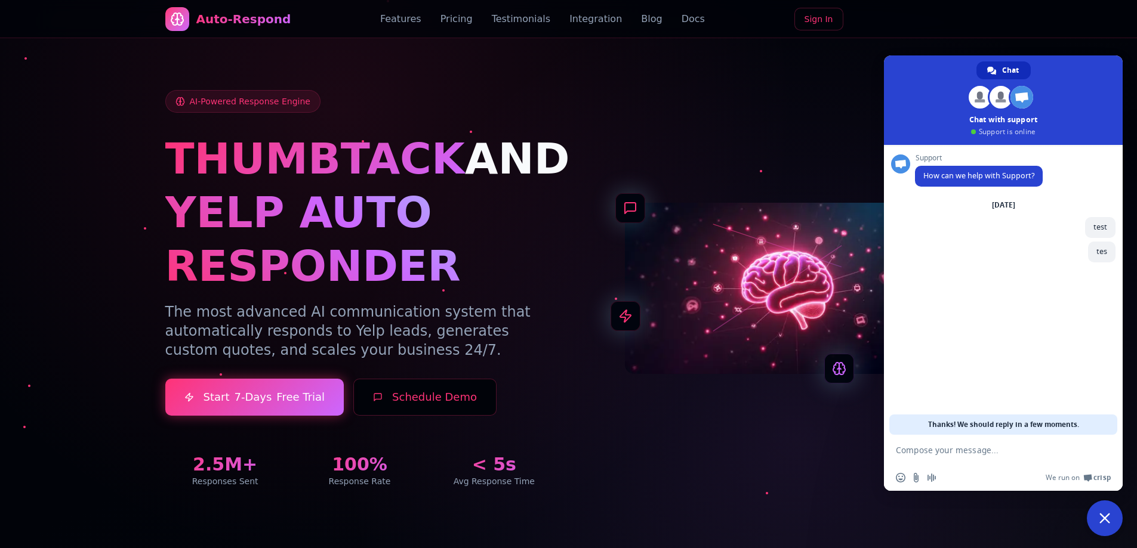
click at [1107, 519] on span "Close chat" at bounding box center [1104, 518] width 11 height 11
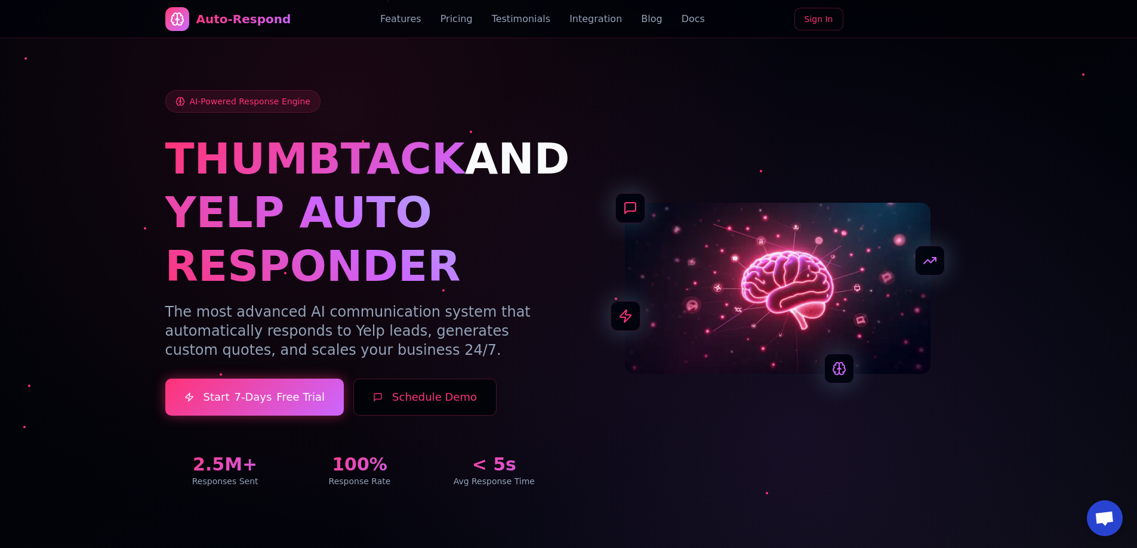
click at [511, 20] on link "Testimonials" at bounding box center [521, 19] width 59 height 14
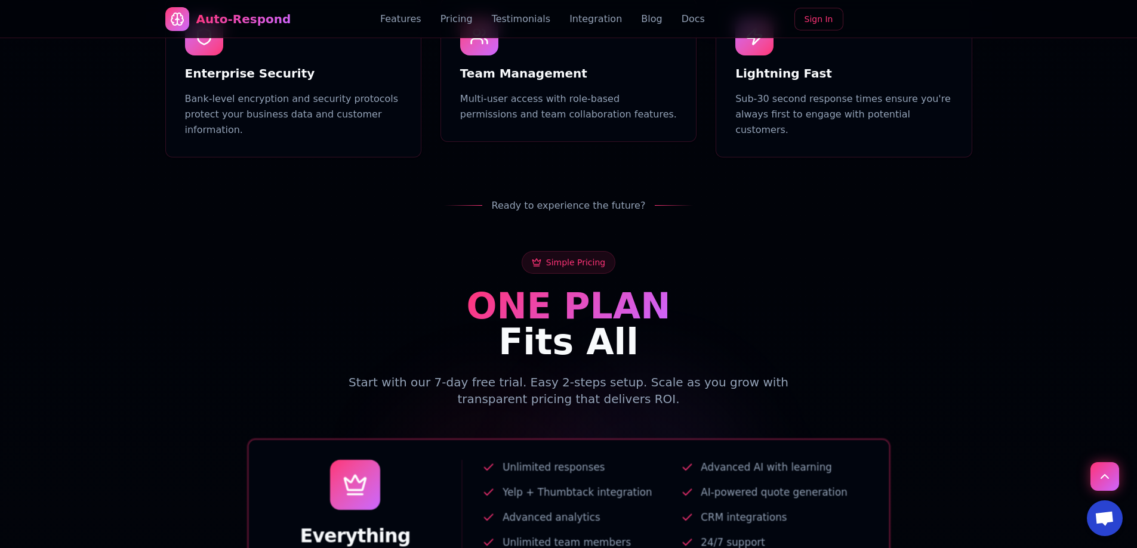
click at [455, 23] on link "Pricing" at bounding box center [456, 19] width 32 height 14
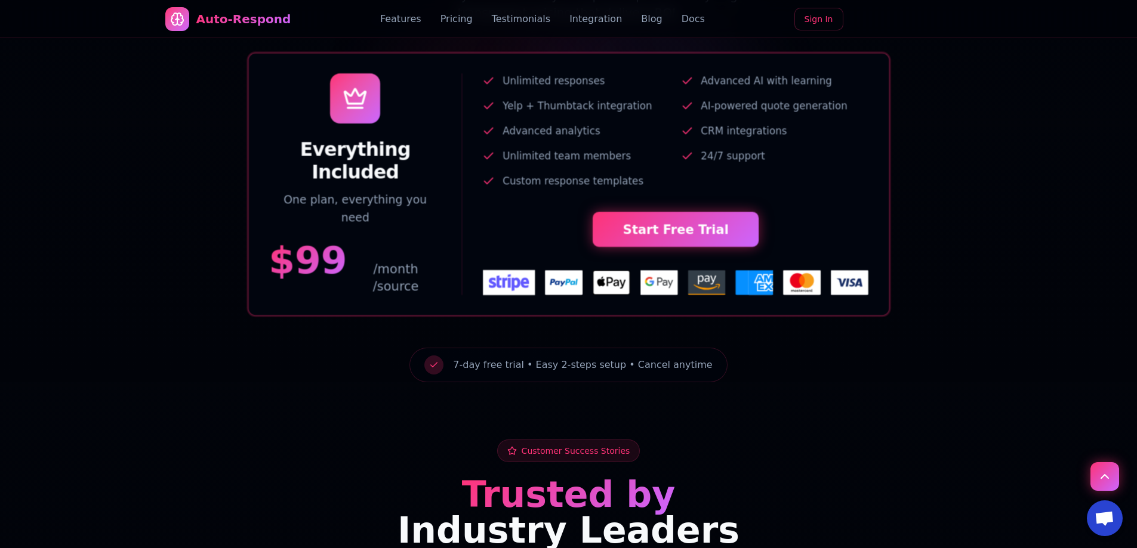
scroll to position [2034, 0]
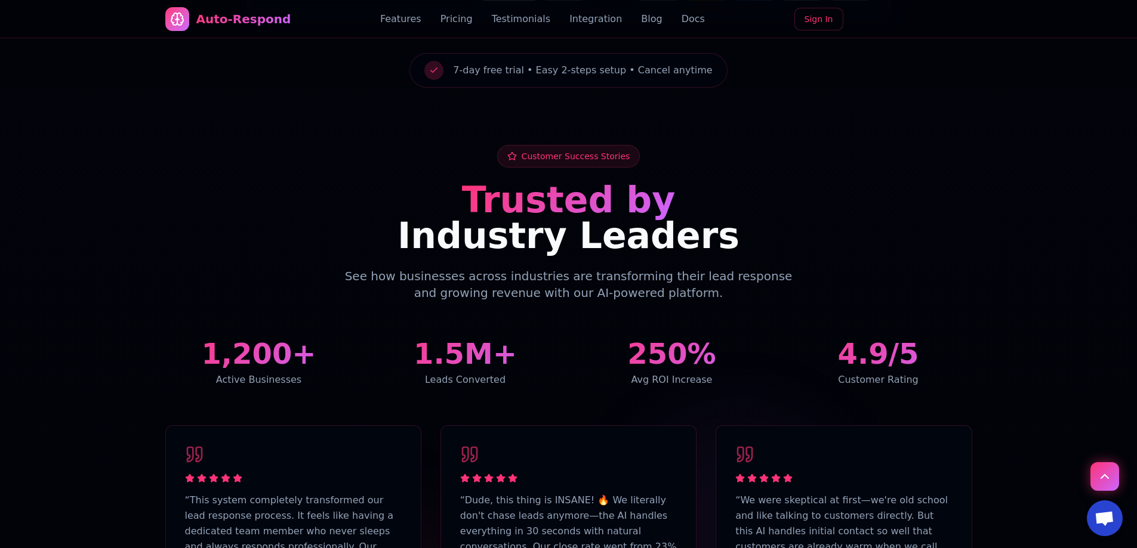
click at [588, 23] on link "Integration" at bounding box center [595, 19] width 53 height 14
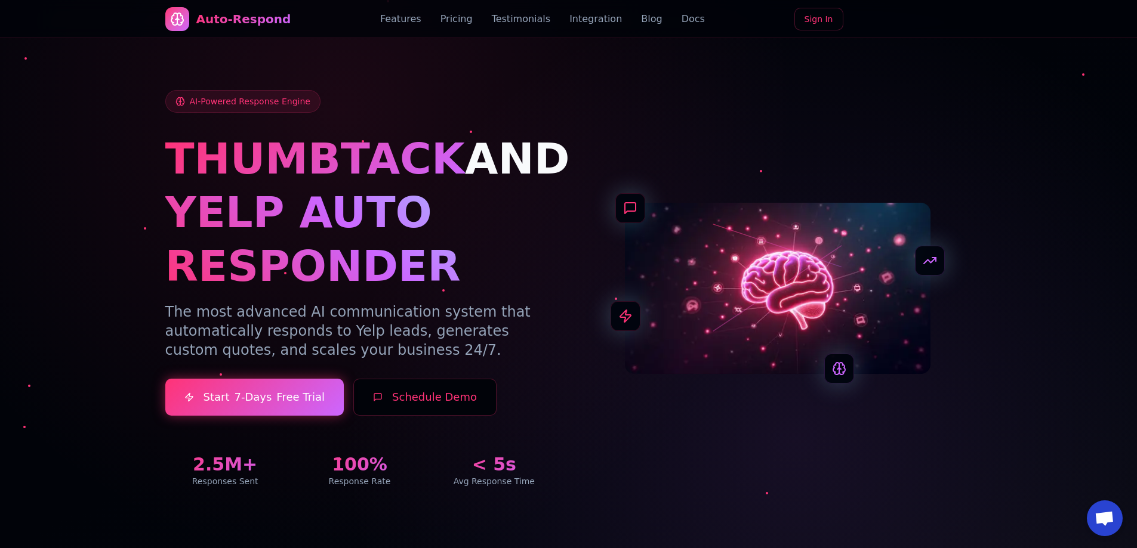
drag, startPoint x: 584, startPoint y: 247, endPoint x: 424, endPoint y: 0, distance: 293.9
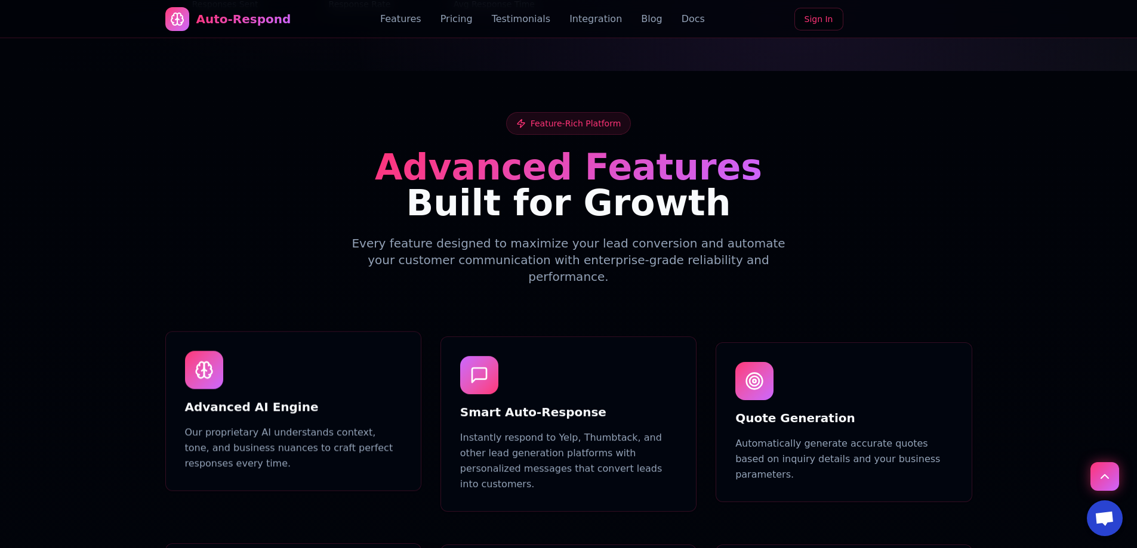
scroll to position [60, 0]
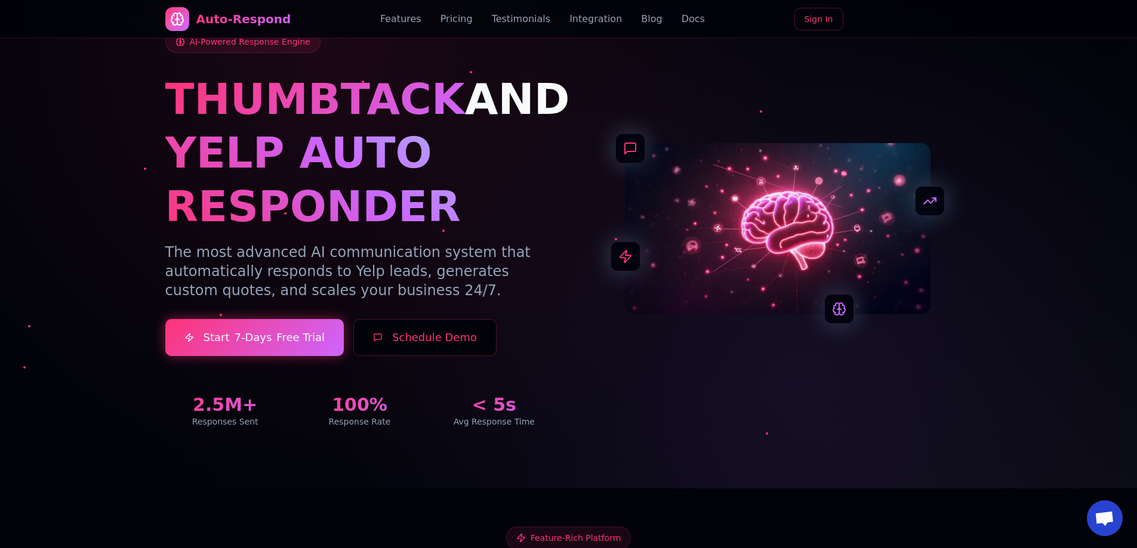
click at [387, 338] on button "Schedule Demo" at bounding box center [424, 337] width 143 height 37
